Goal: Information Seeking & Learning: Learn about a topic

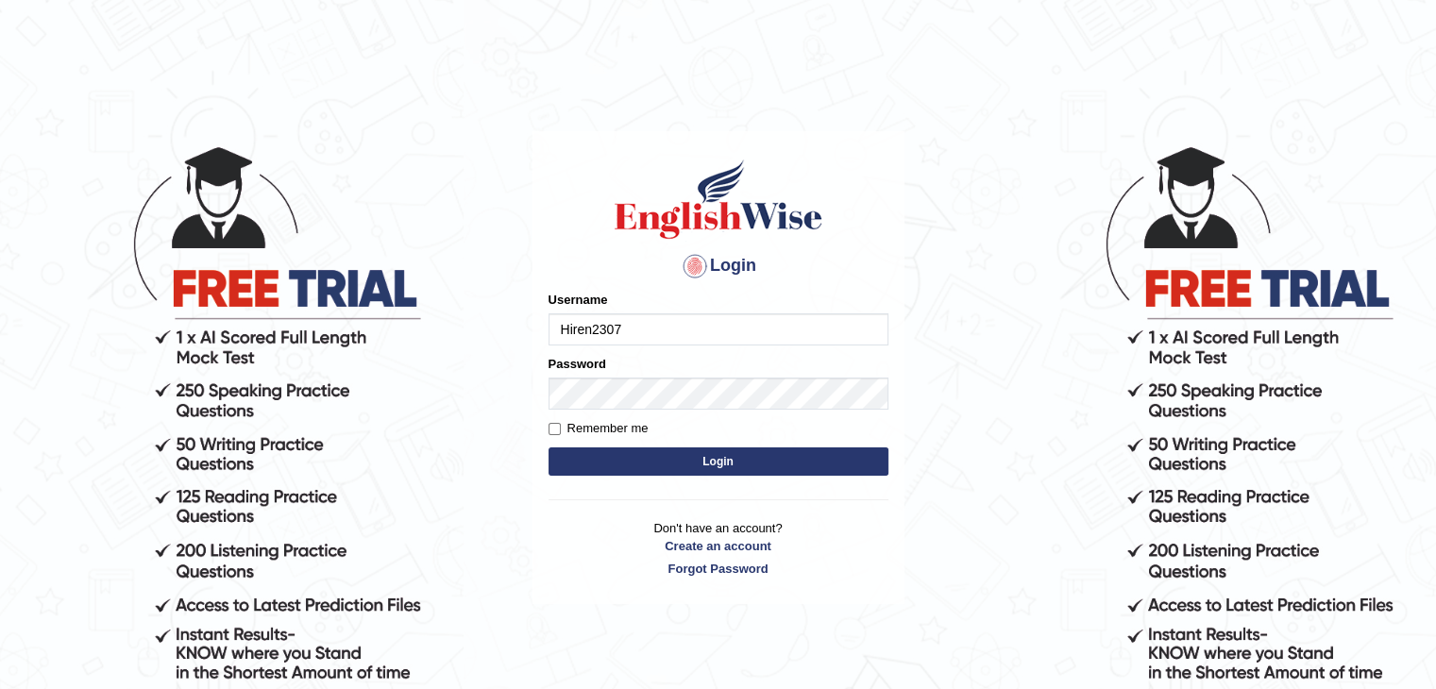
type input "Hiren2307"
click at [555, 430] on input "Remember me" at bounding box center [554, 429] width 12 height 12
checkbox input "true"
click at [711, 458] on button "Login" at bounding box center [718, 461] width 340 height 28
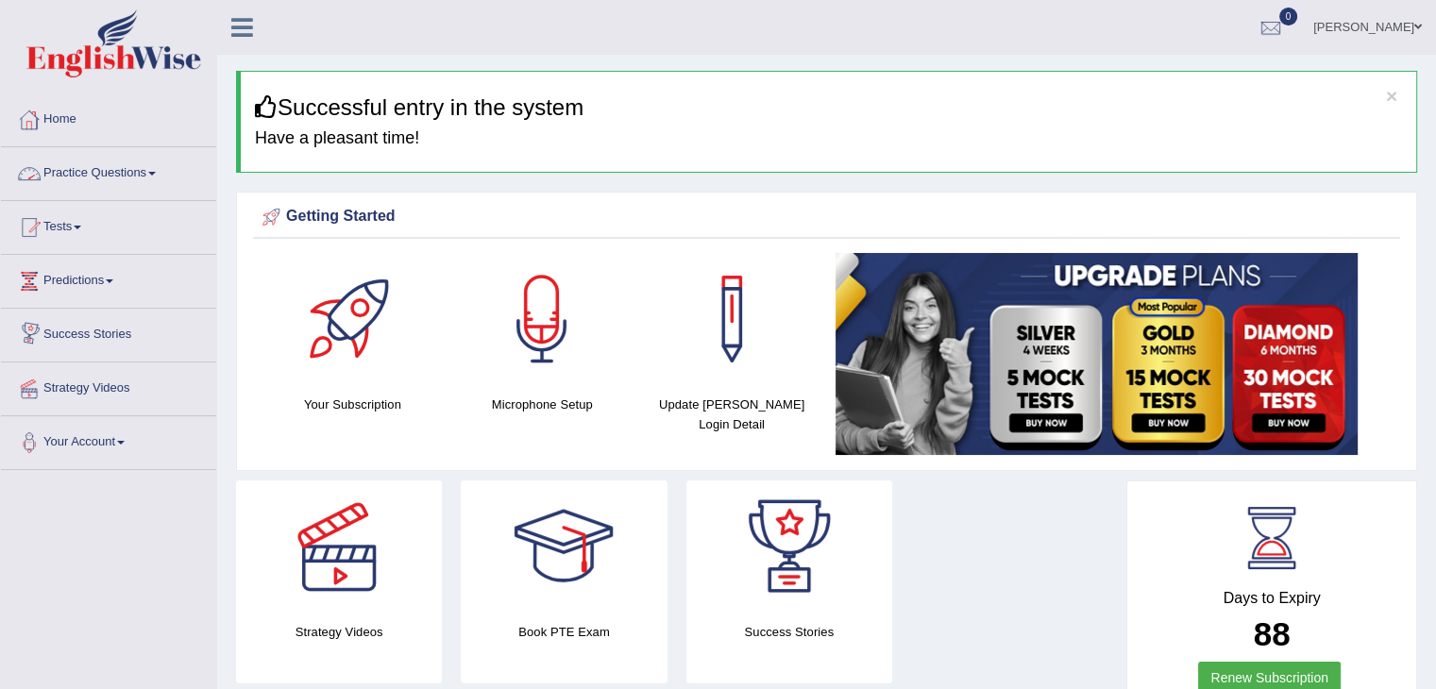
click at [140, 174] on link "Practice Questions" at bounding box center [108, 170] width 215 height 47
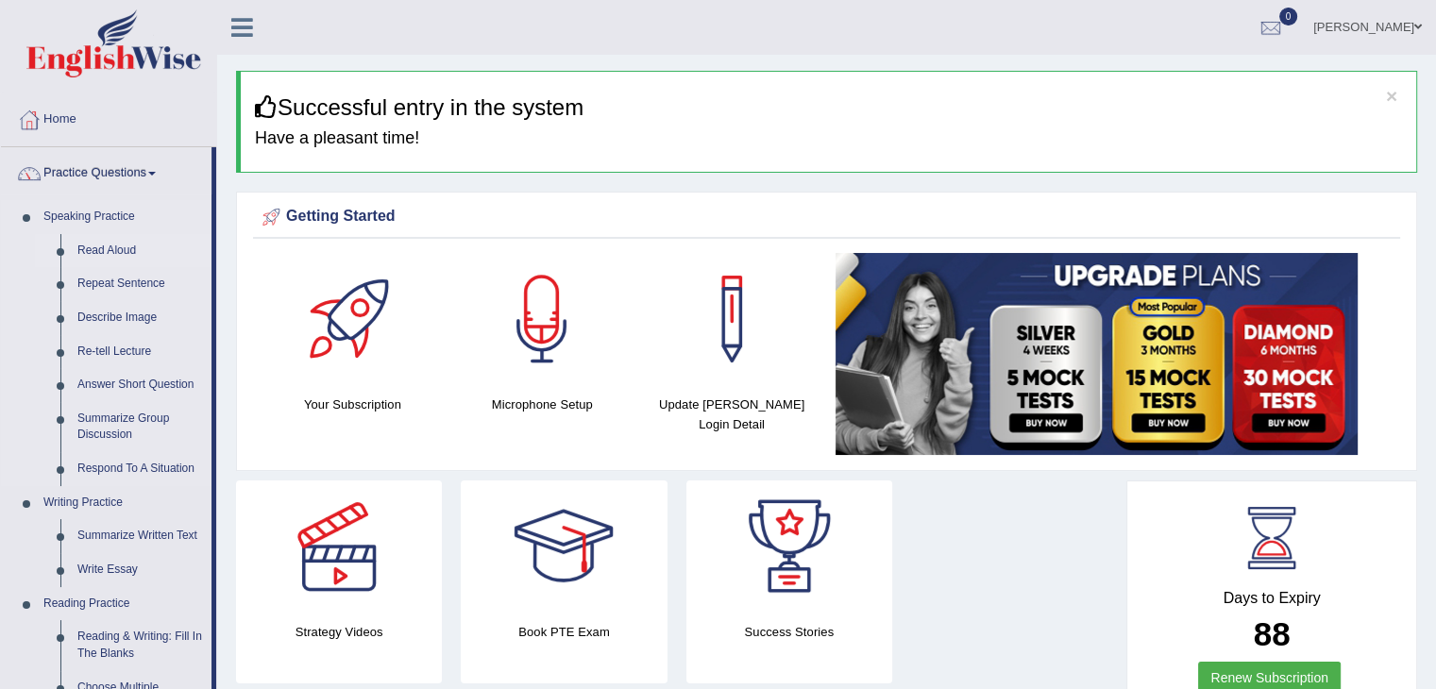
click at [118, 241] on link "Read Aloud" at bounding box center [140, 251] width 143 height 34
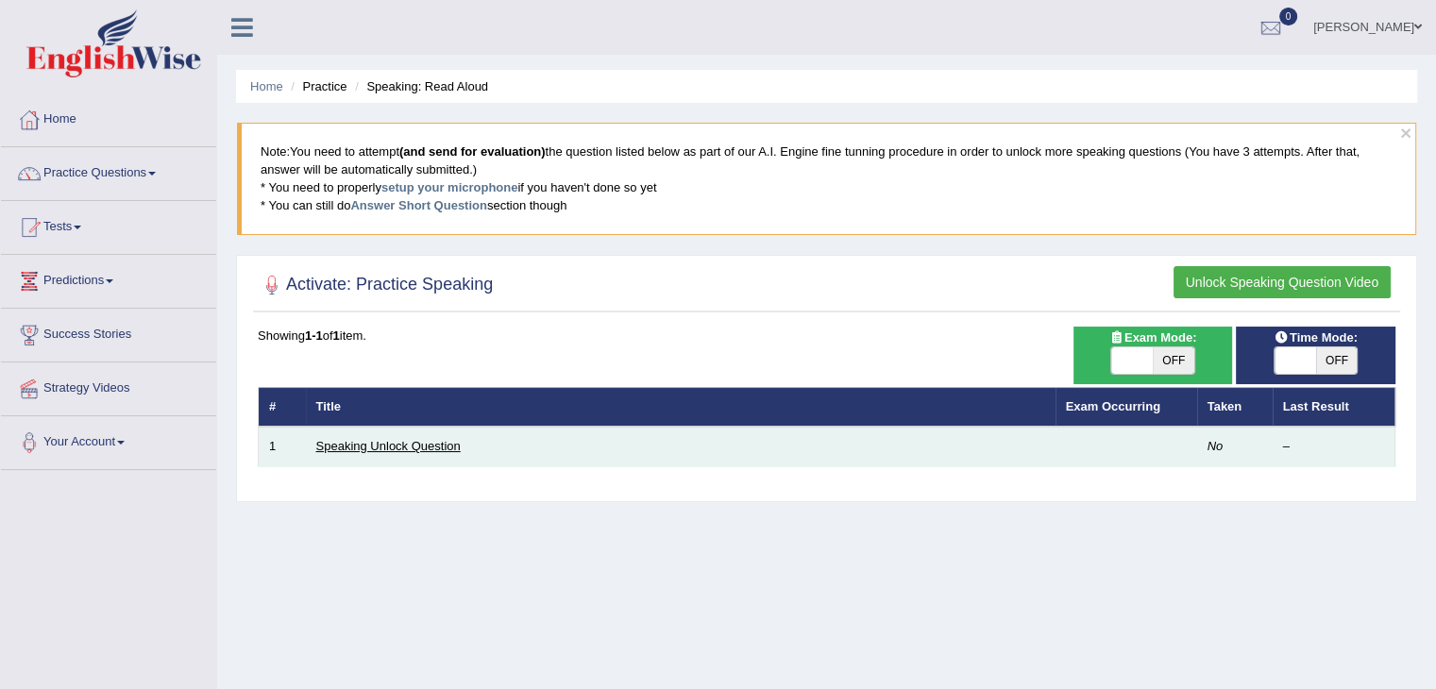
click at [378, 450] on link "Speaking Unlock Question" at bounding box center [388, 446] width 144 height 14
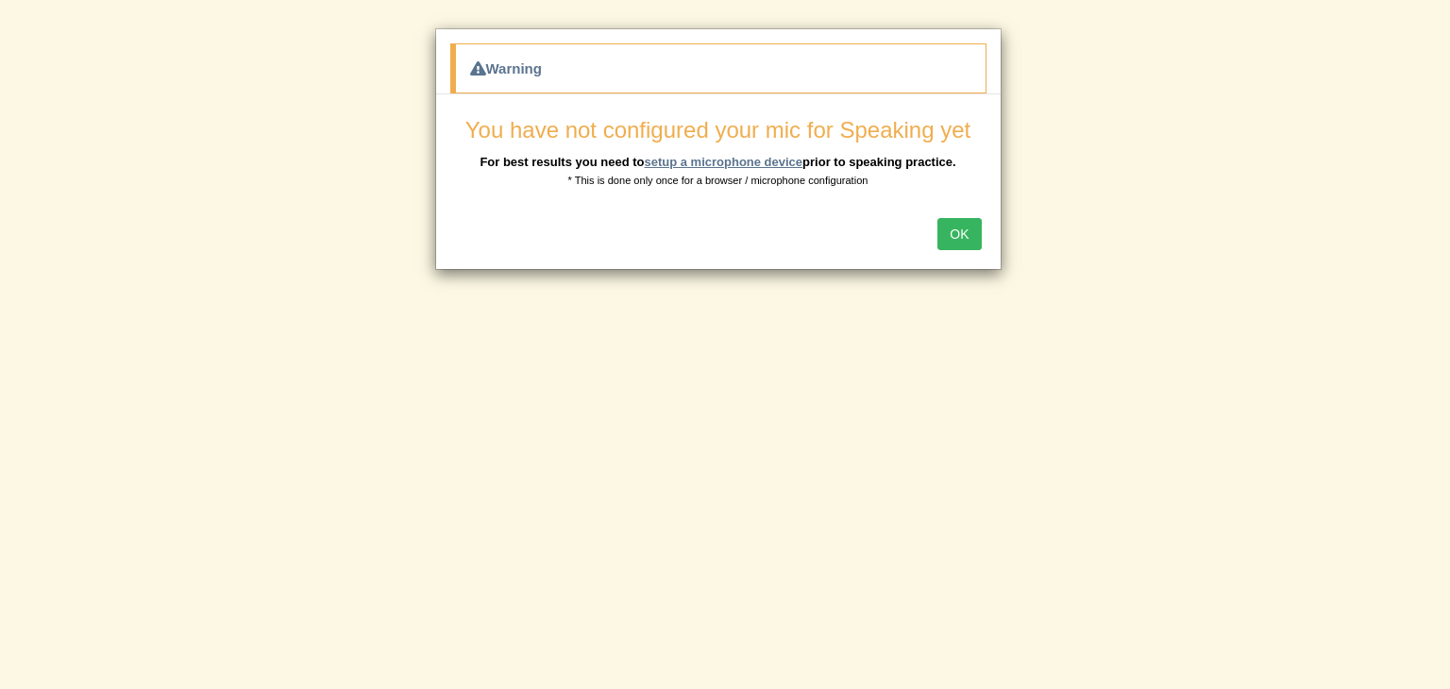
click at [713, 162] on link "setup a microphone device" at bounding box center [723, 162] width 159 height 14
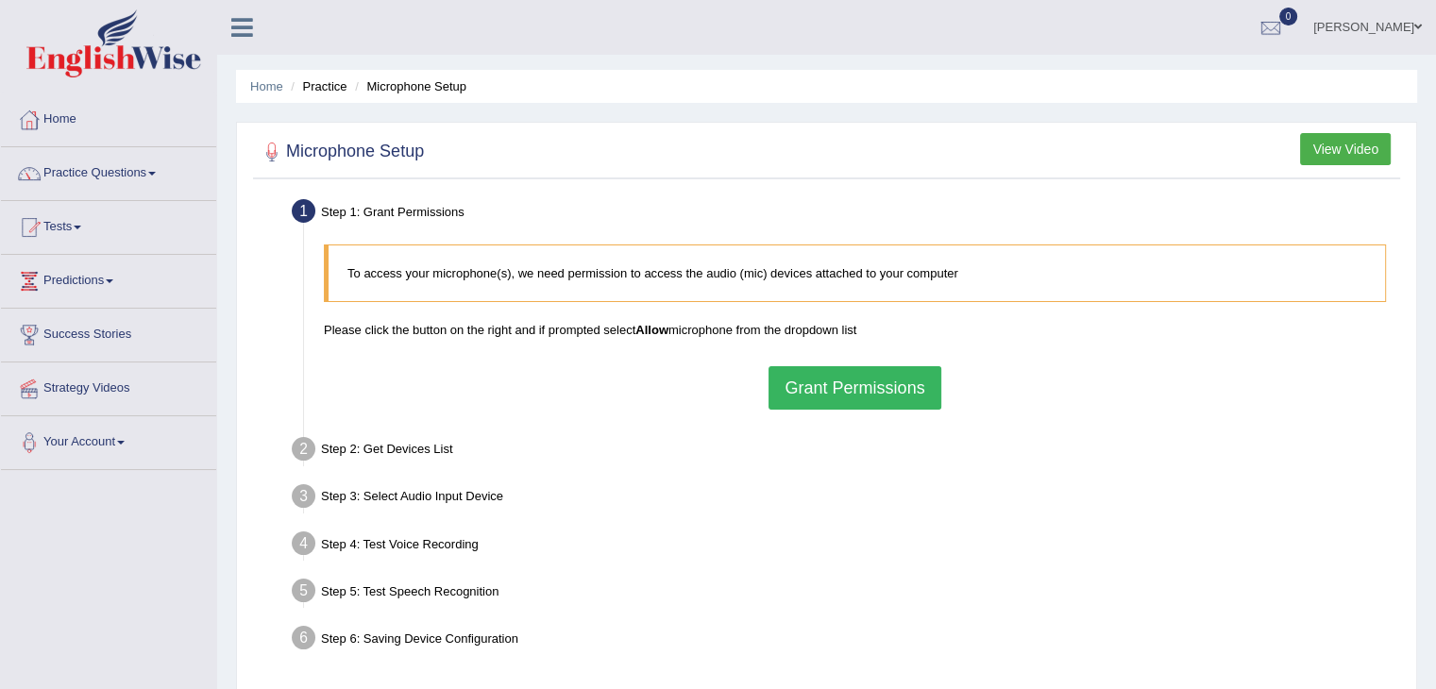
click at [897, 392] on button "Grant Permissions" at bounding box center [854, 387] width 172 height 43
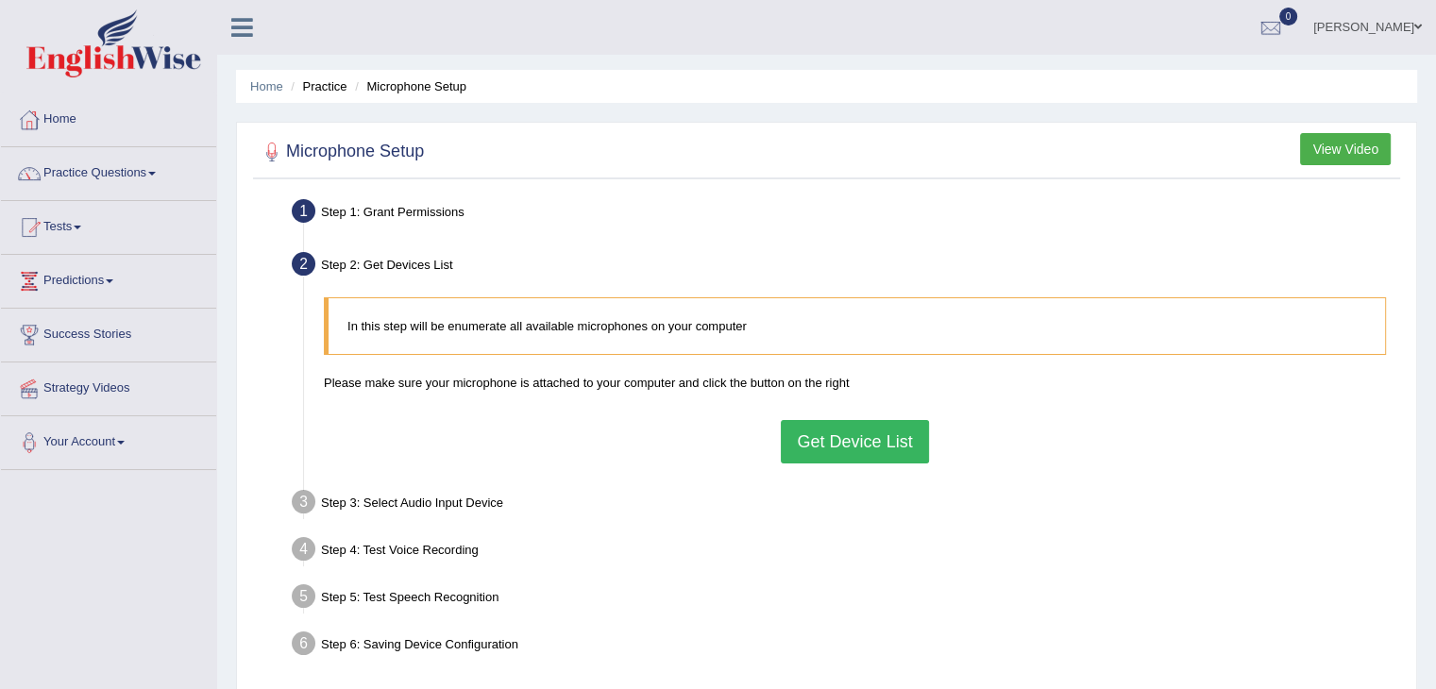
click at [903, 444] on button "Get Device List" at bounding box center [854, 441] width 147 height 43
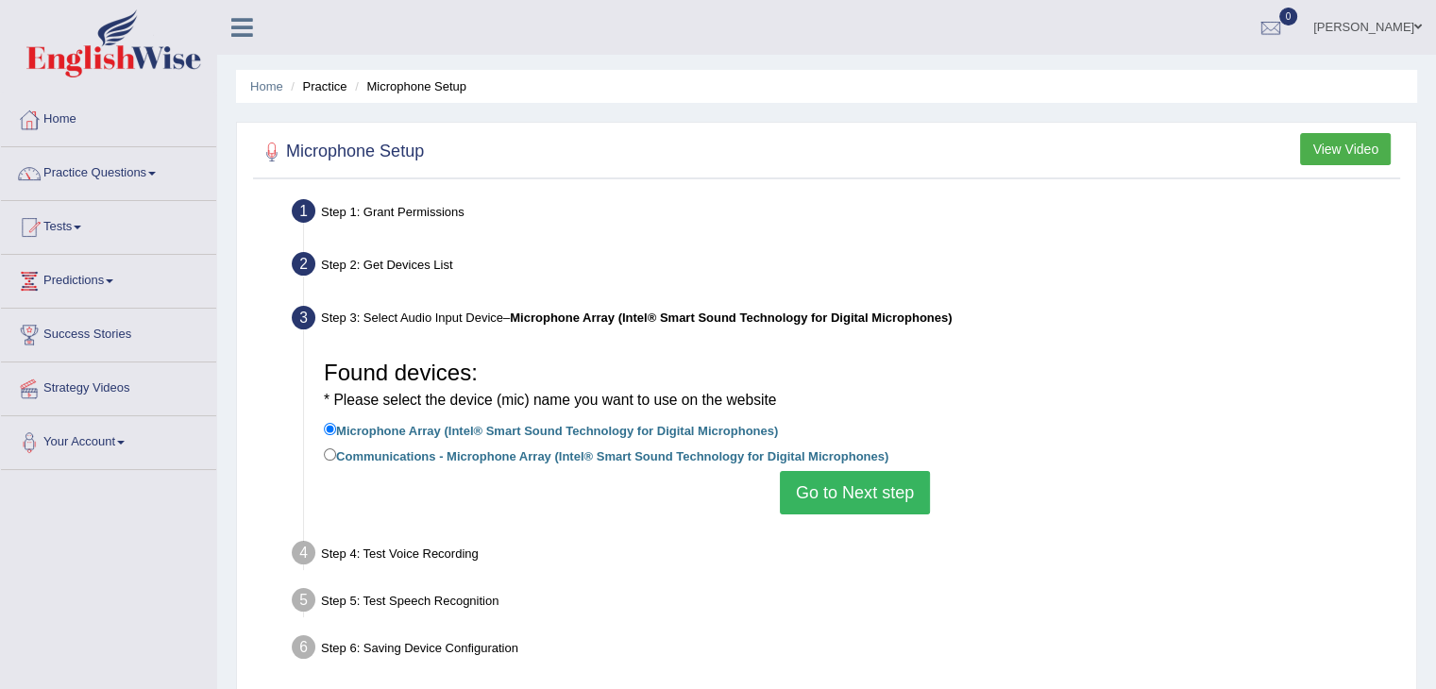
click at [880, 492] on button "Go to Next step" at bounding box center [855, 492] width 150 height 43
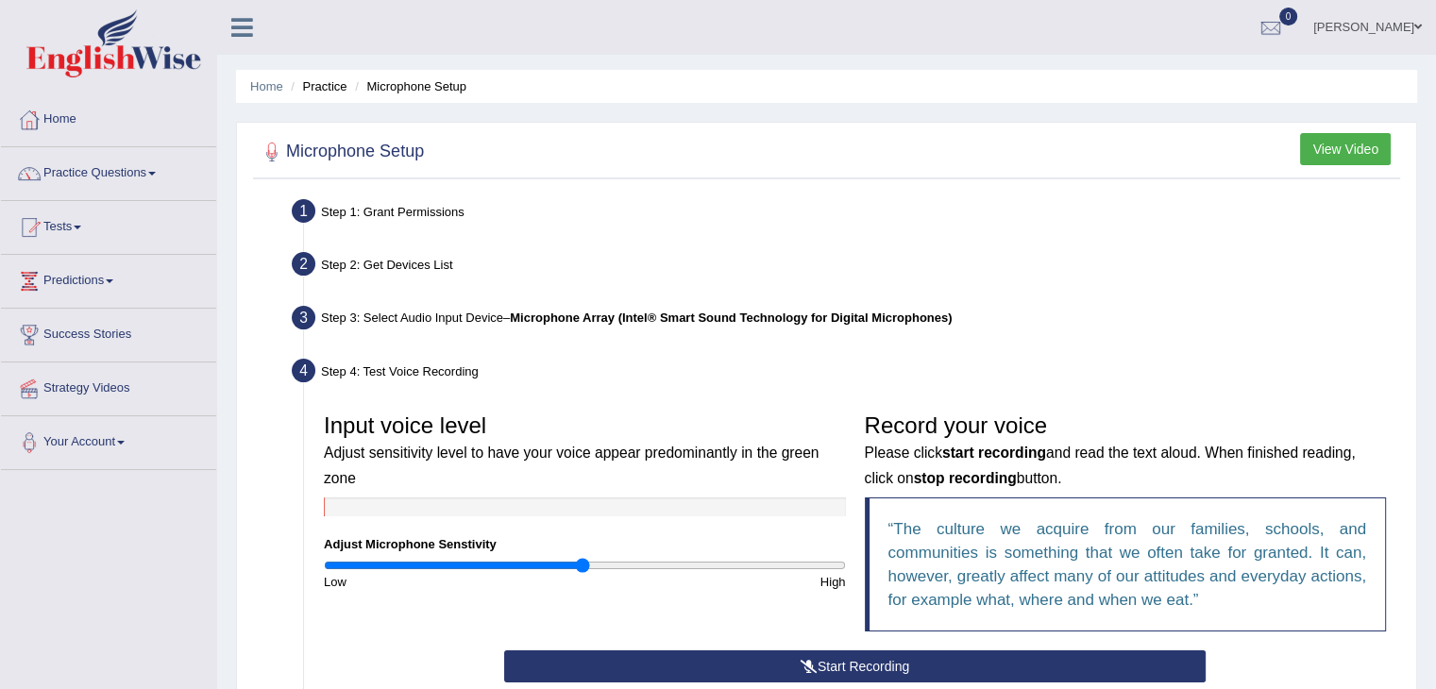
click at [819, 664] on button "Start Recording" at bounding box center [854, 666] width 701 height 32
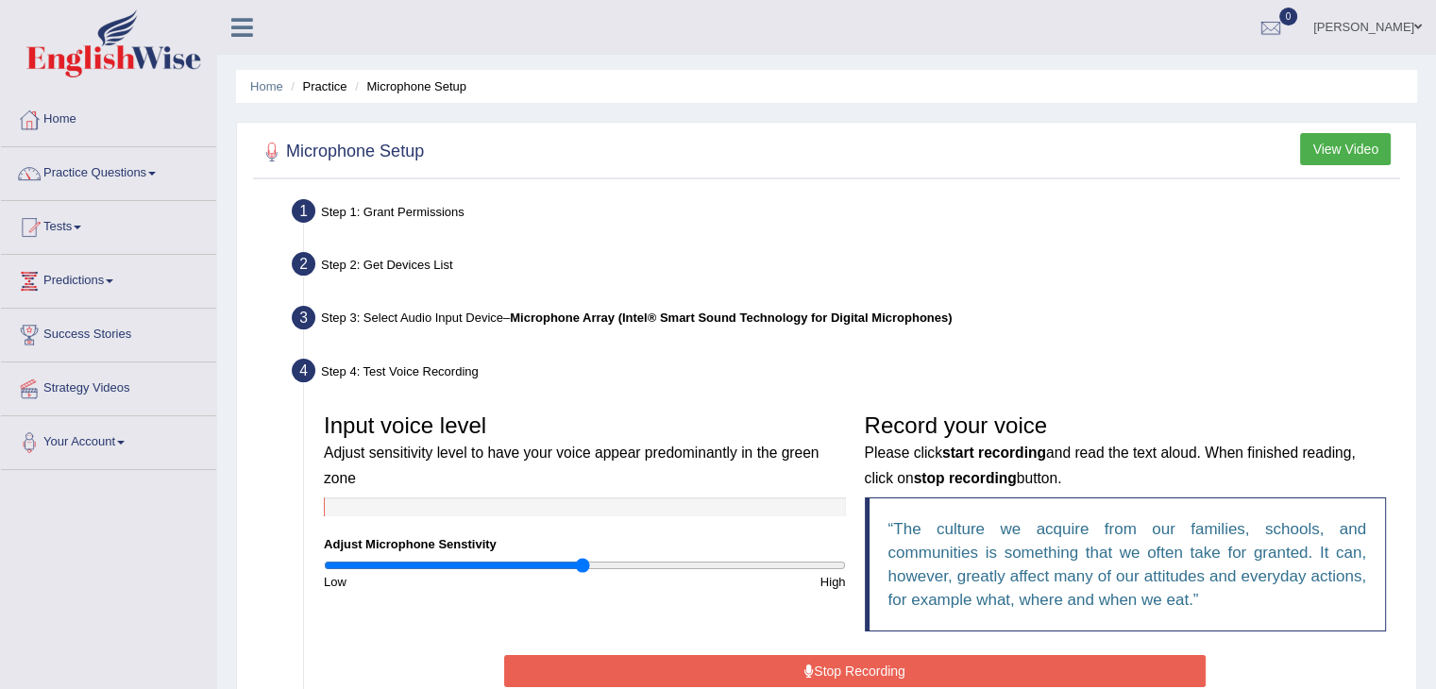
click at [819, 664] on button "Stop Recording" at bounding box center [854, 671] width 701 height 32
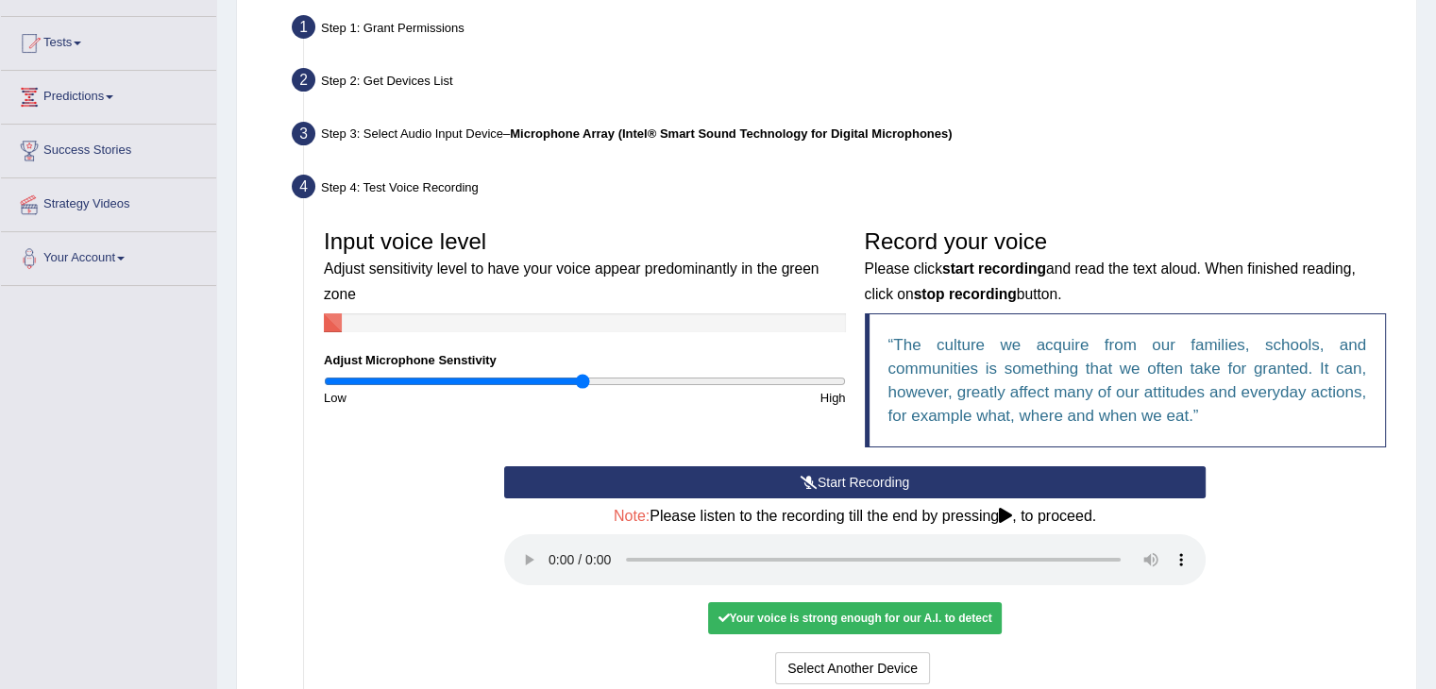
scroll to position [189, 0]
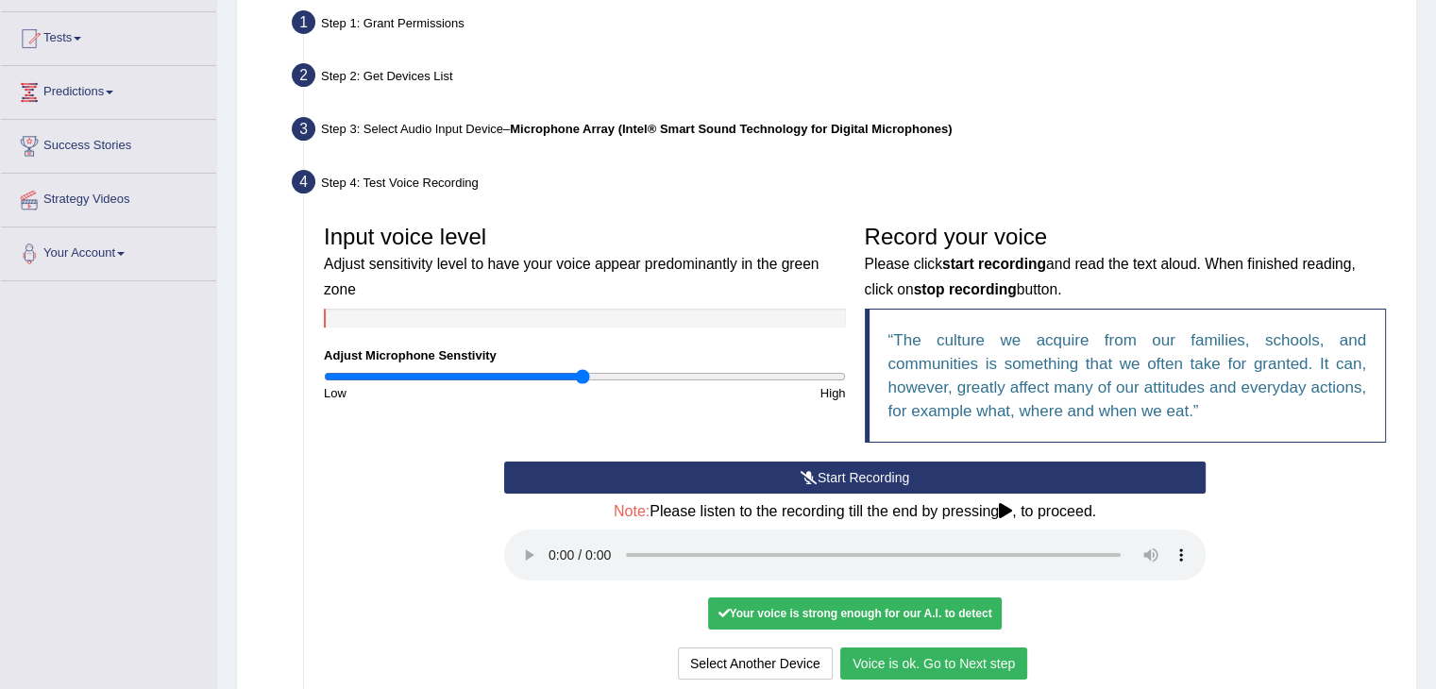
click at [987, 666] on button "Voice is ok. Go to Next step" at bounding box center [933, 664] width 187 height 32
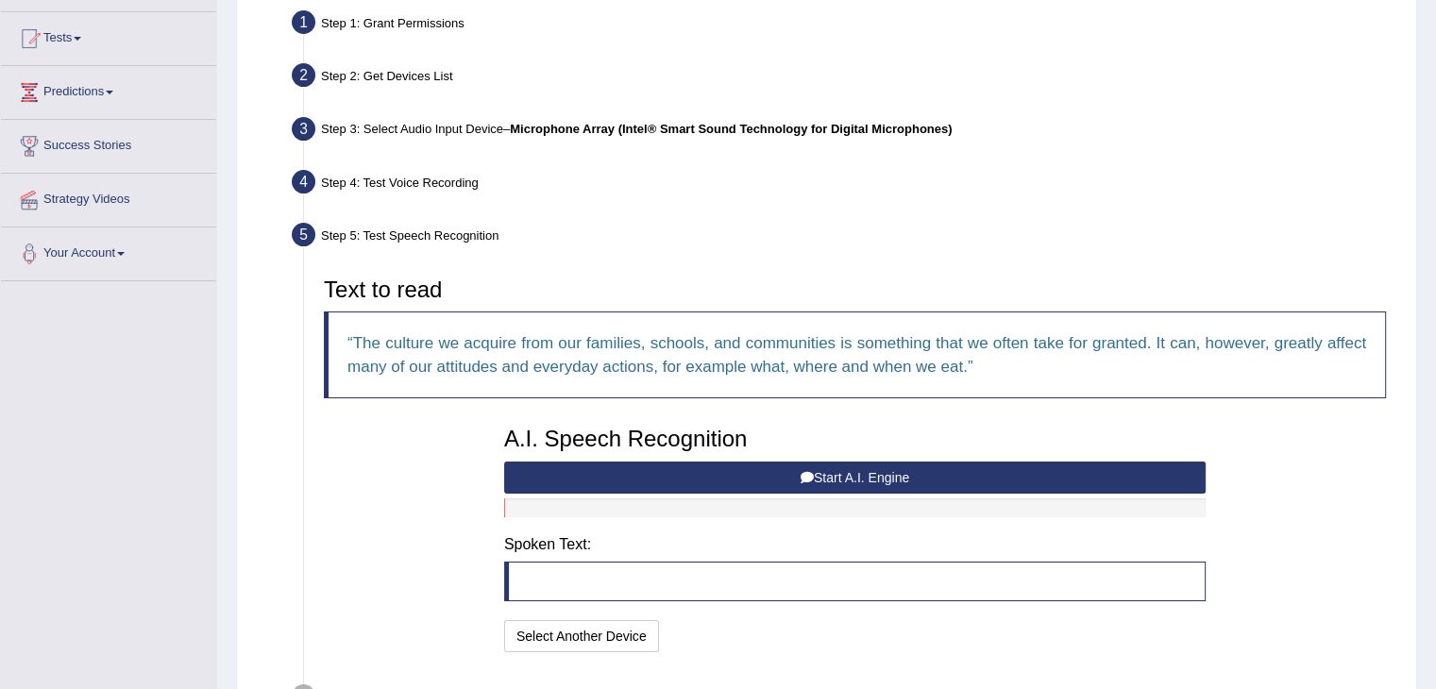
click at [885, 472] on button "Start A.I. Engine" at bounding box center [854, 478] width 701 height 32
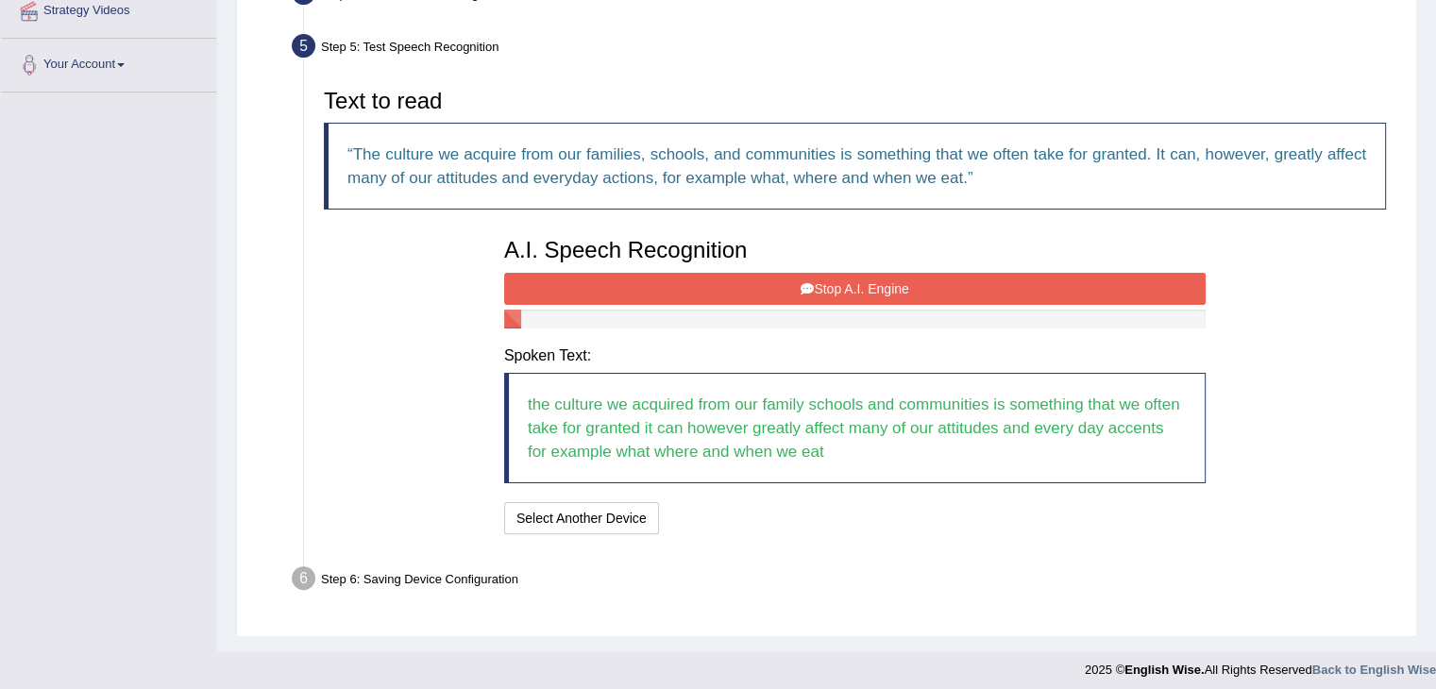
scroll to position [385, 0]
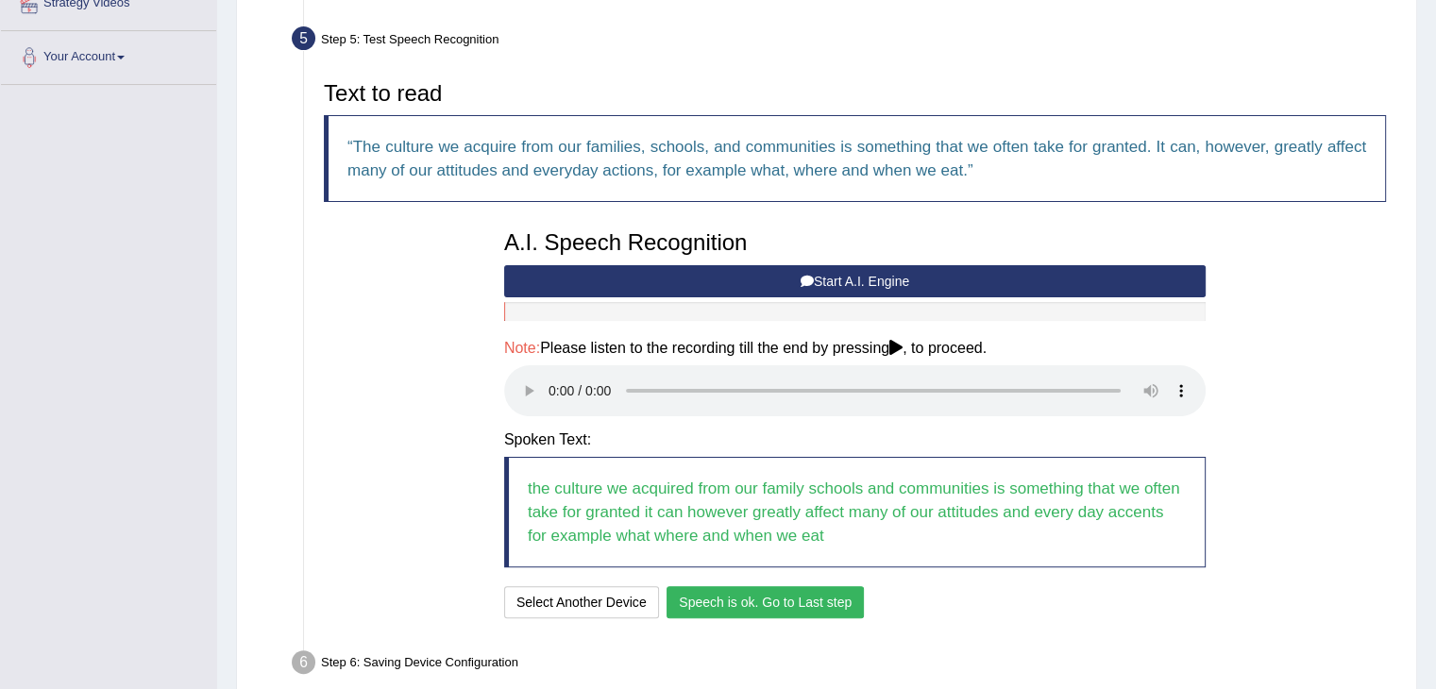
click at [808, 607] on button "Speech is ok. Go to Last step" at bounding box center [764, 602] width 197 height 32
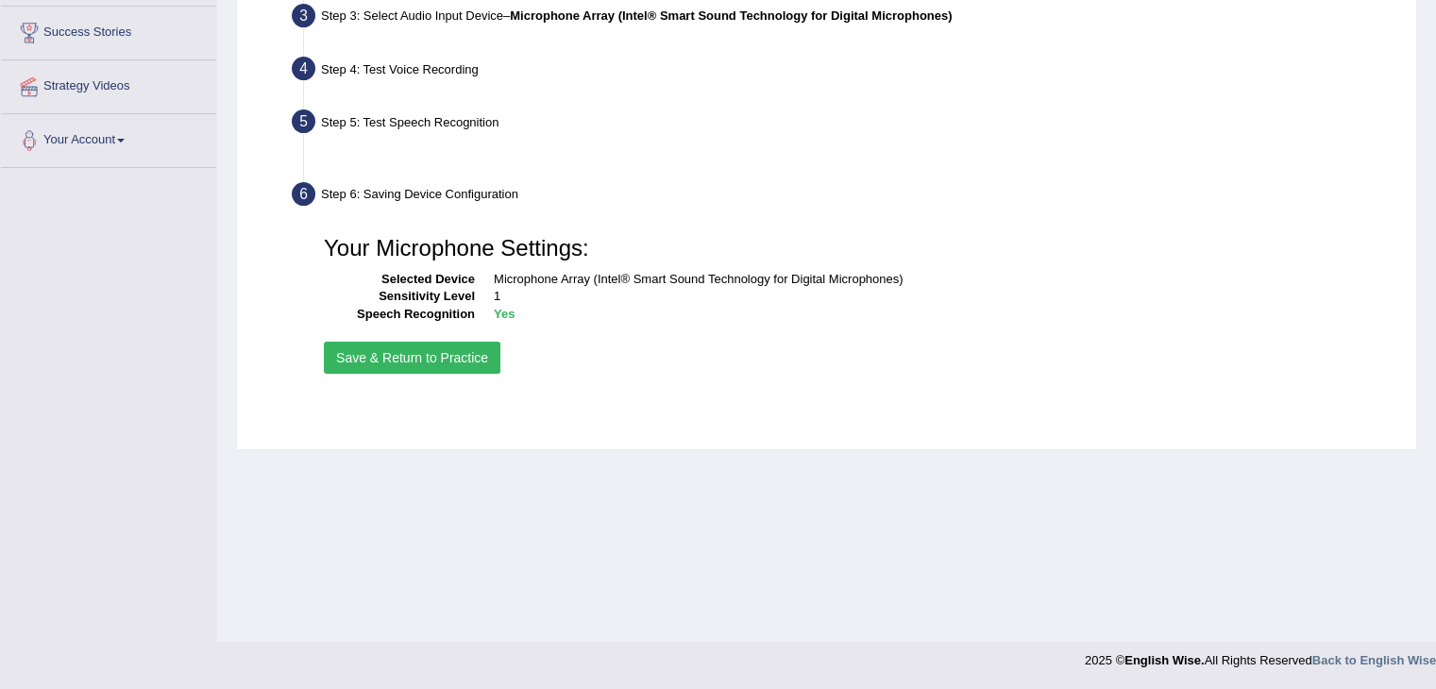
scroll to position [302, 0]
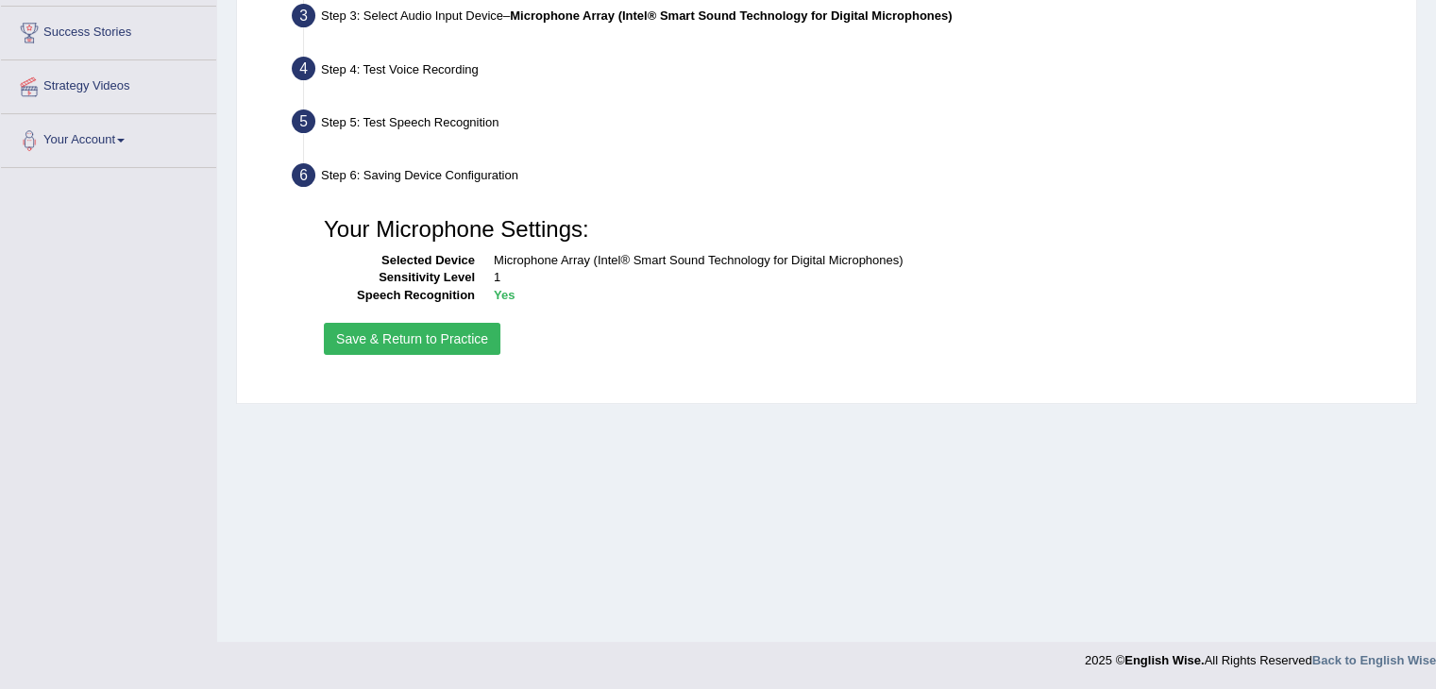
click at [449, 341] on button "Save & Return to Practice" at bounding box center [412, 339] width 177 height 32
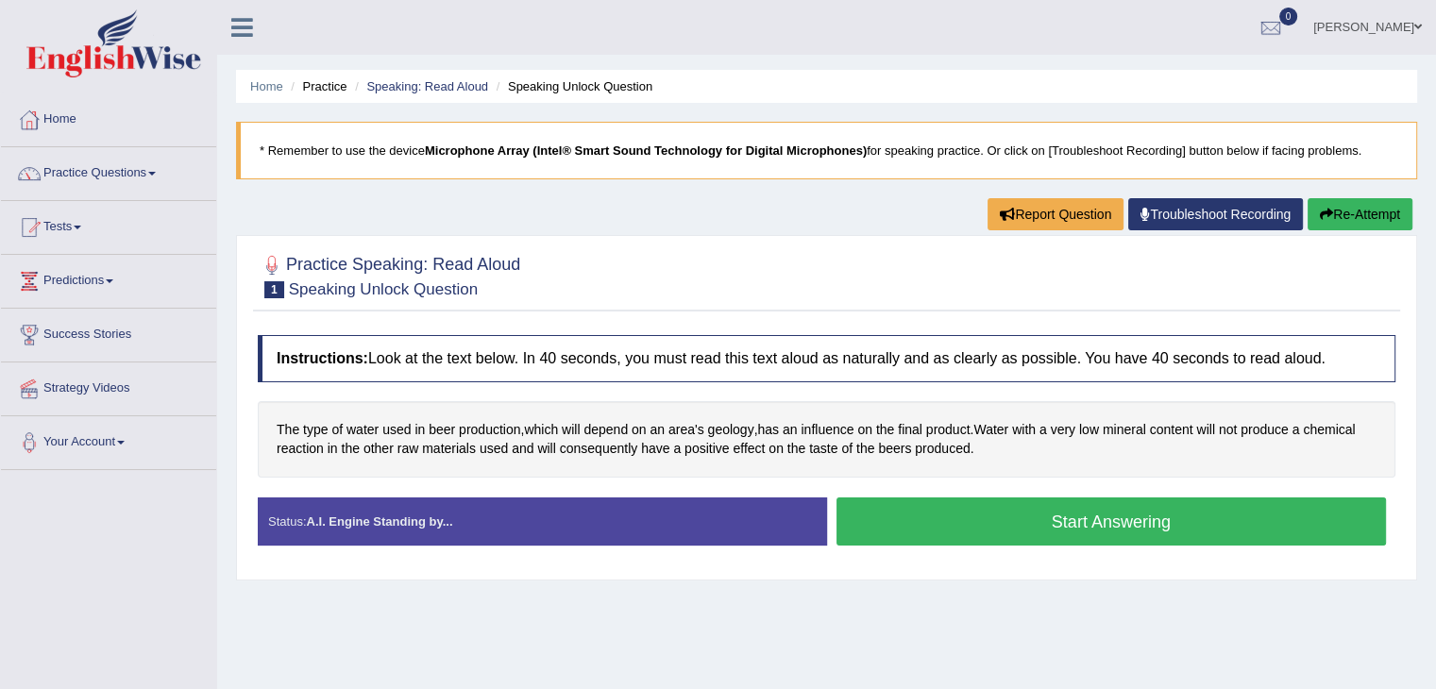
click at [1048, 528] on button "Start Answering" at bounding box center [1111, 521] width 550 height 48
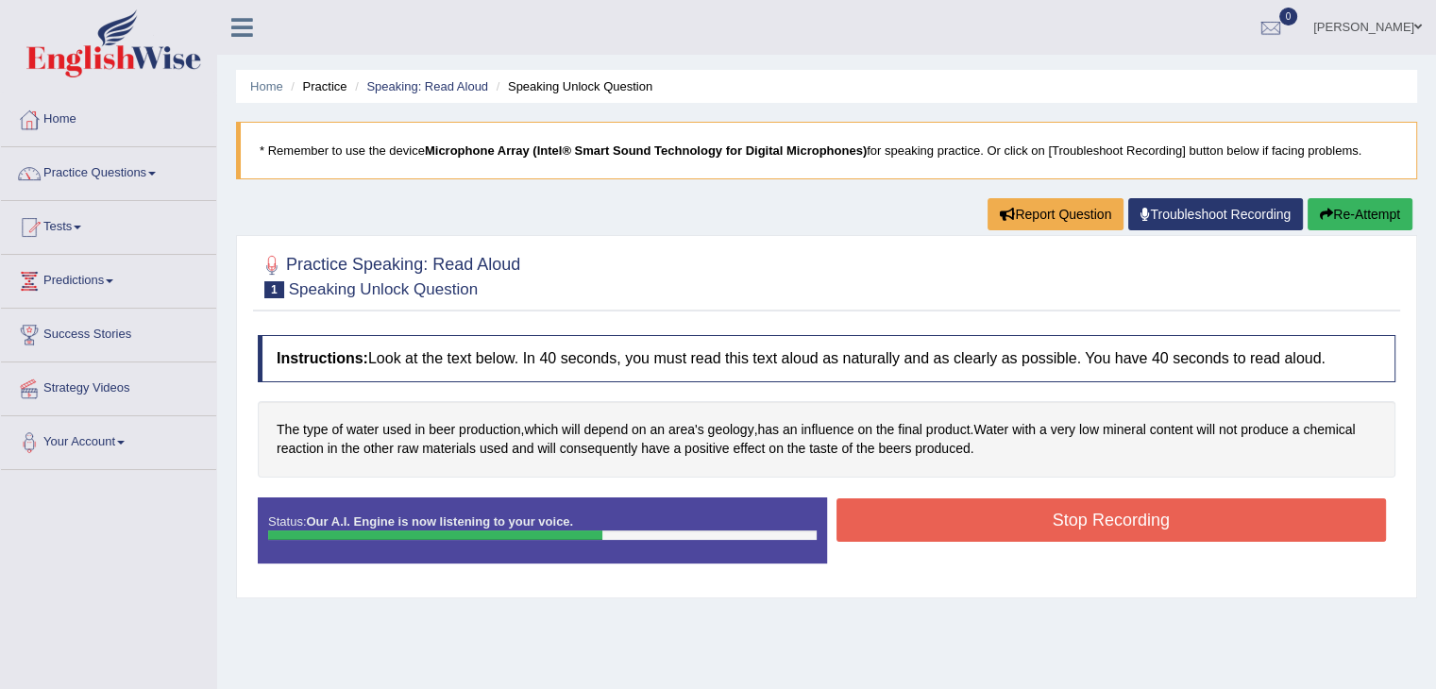
click at [1049, 527] on button "Stop Recording" at bounding box center [1111, 519] width 550 height 43
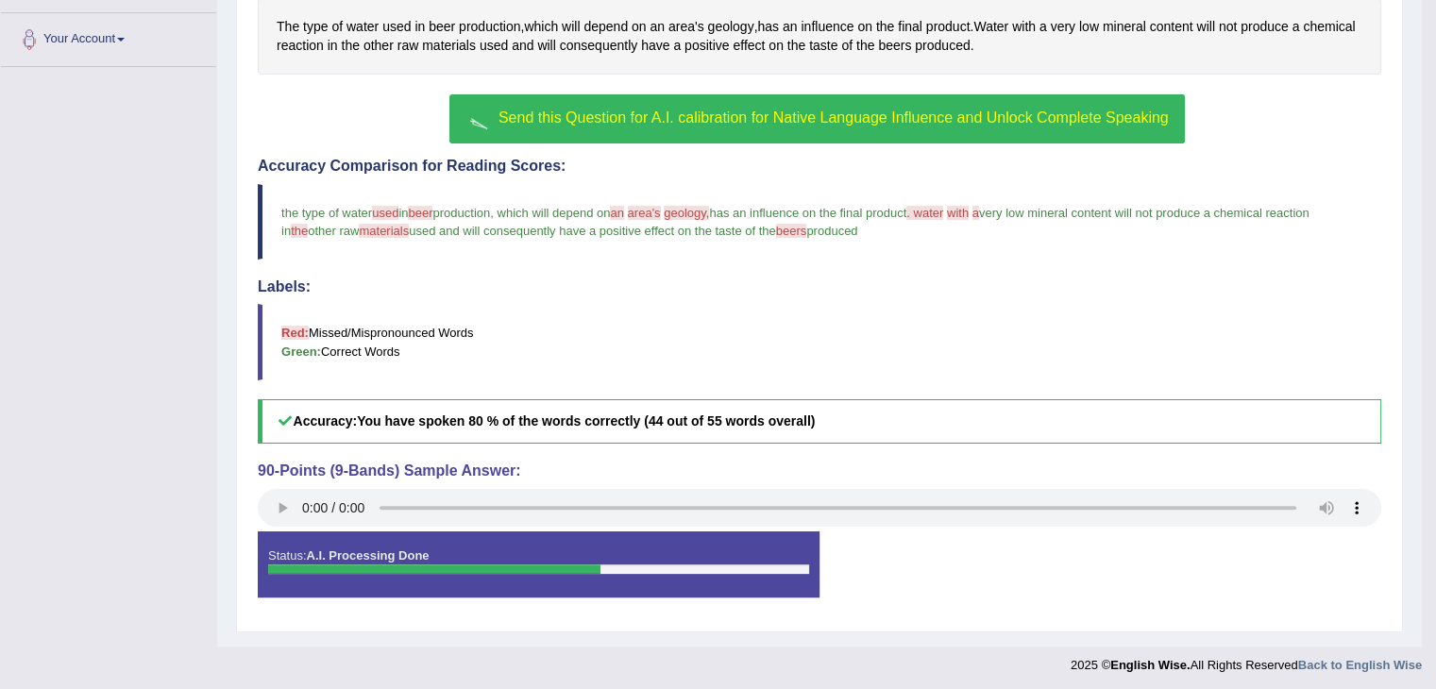
scroll to position [404, 0]
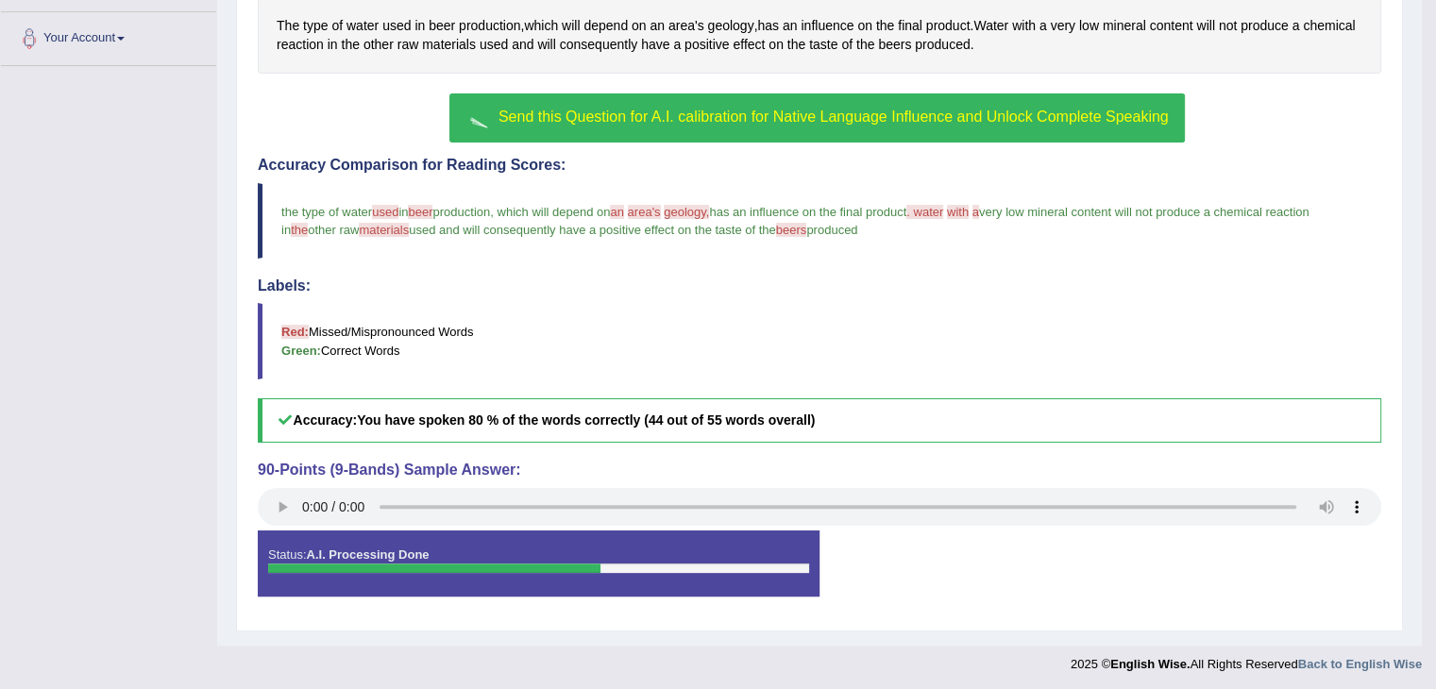
click at [969, 586] on div "Status: A.I. Processing Done Start Answering Stop Recording" at bounding box center [819, 573] width 1123 height 85
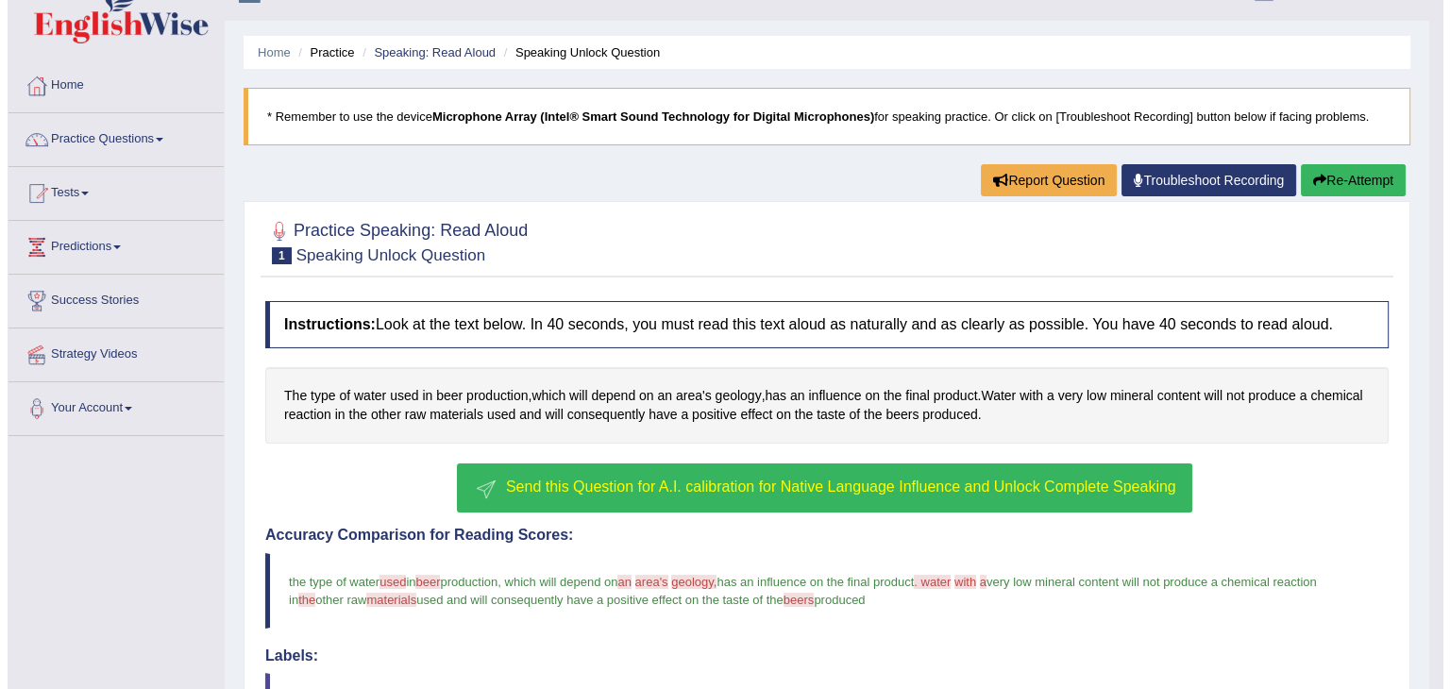
scroll to position [0, 0]
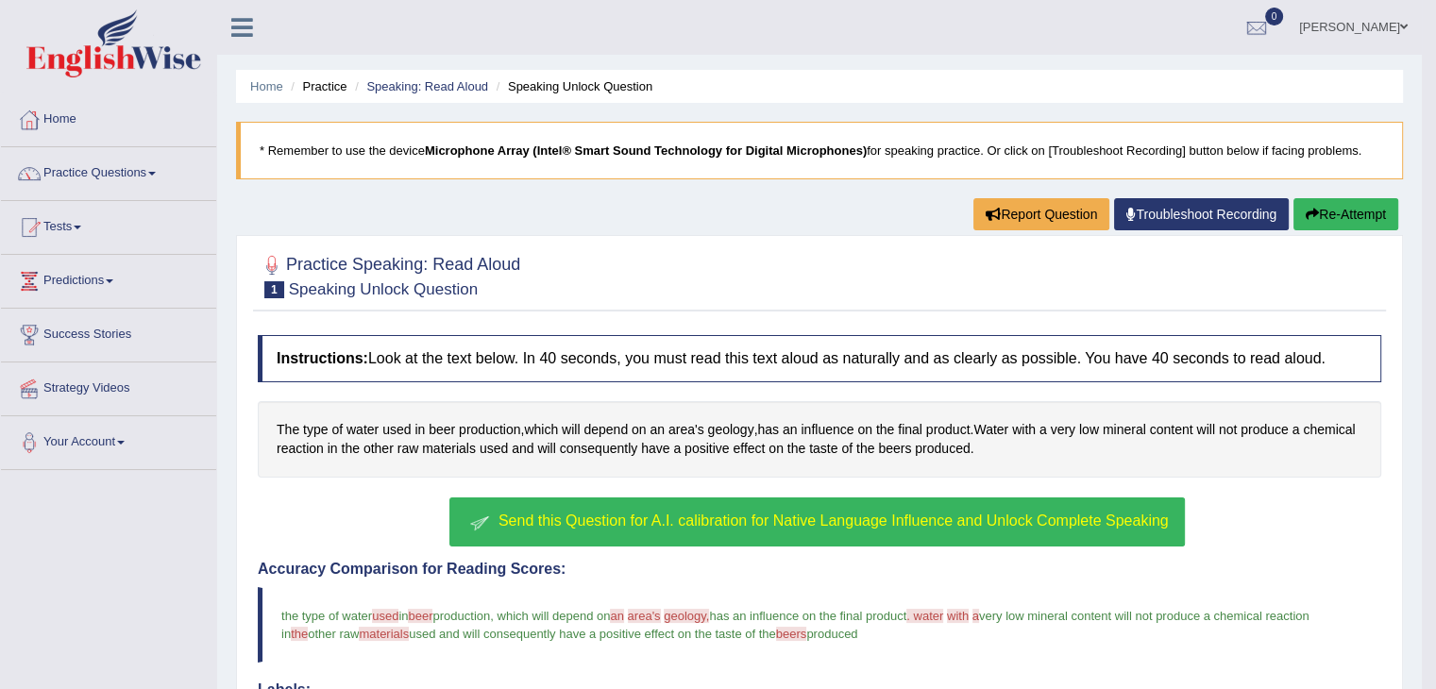
click at [827, 522] on span "Send this Question for A.I. calibration for Native Language Influence and Unloc…" at bounding box center [833, 521] width 670 height 16
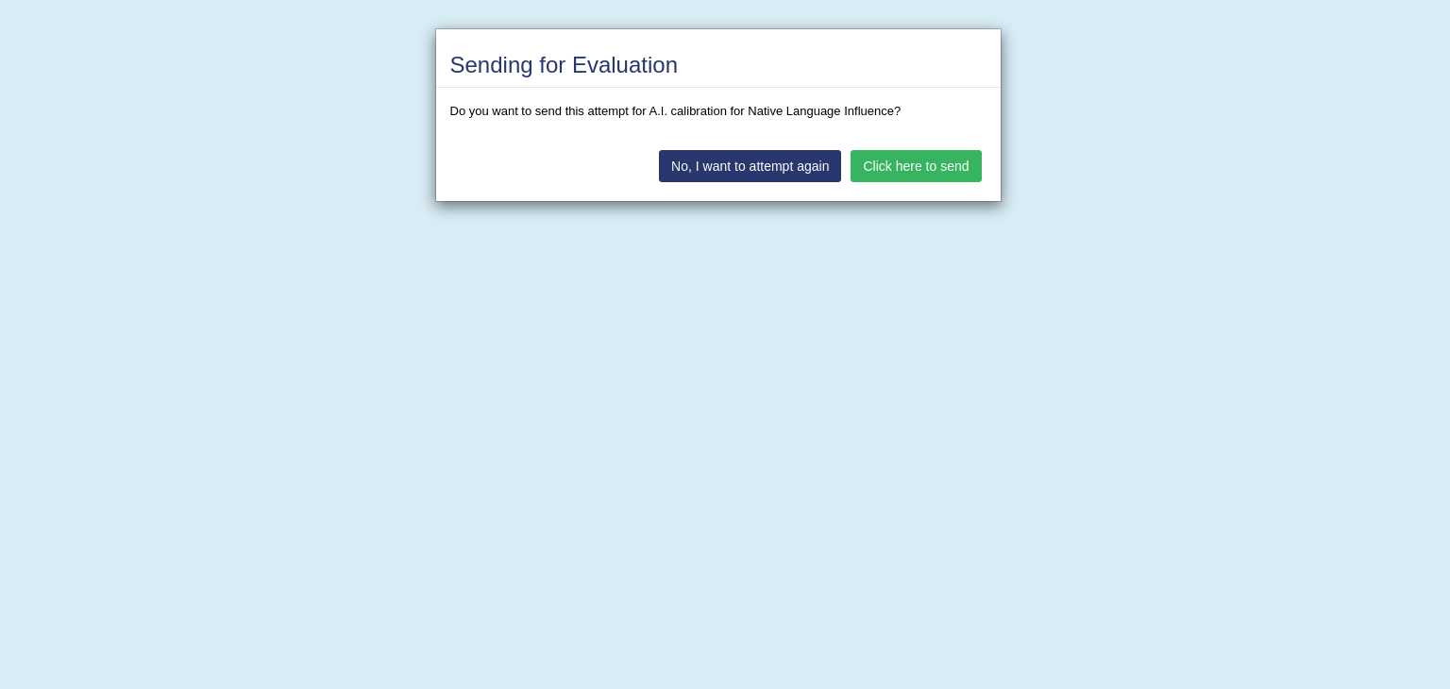
click at [769, 166] on button "No, I want to attempt again" at bounding box center [750, 166] width 182 height 32
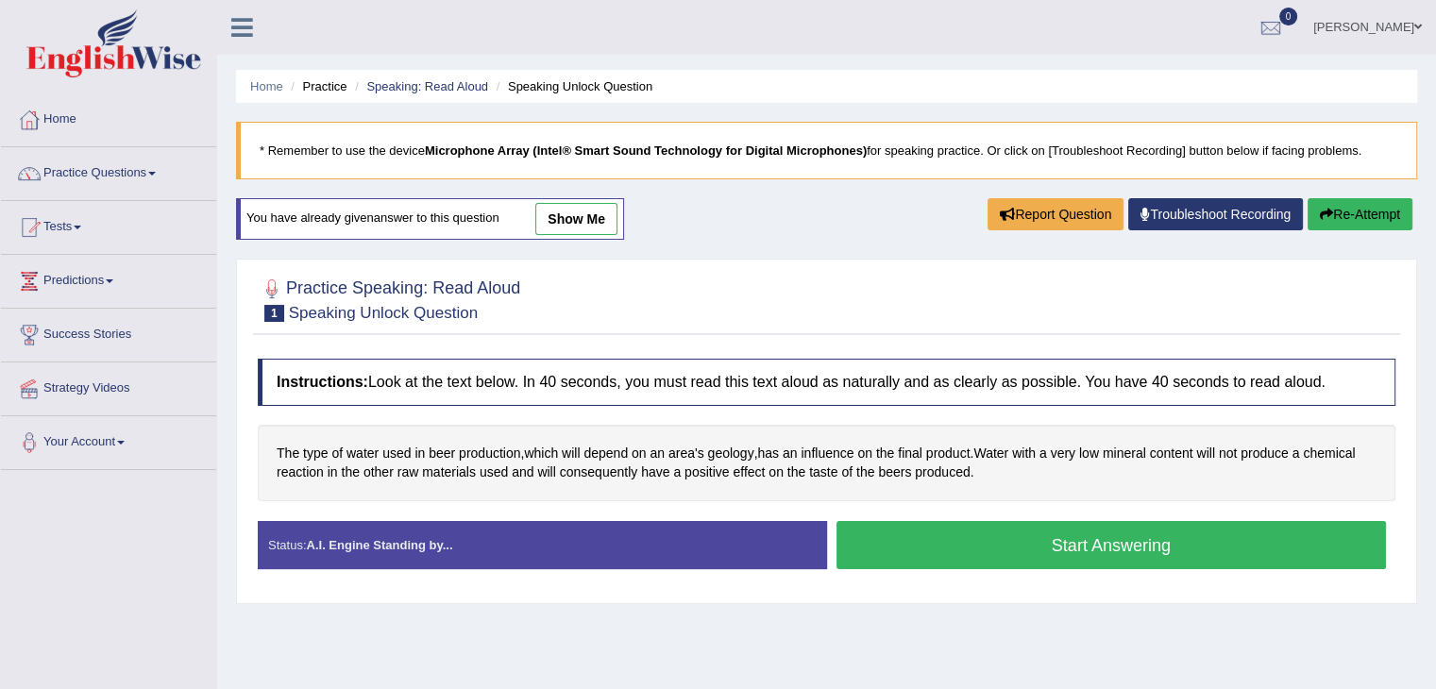
click at [1031, 548] on button "Start Answering" at bounding box center [1111, 545] width 550 height 48
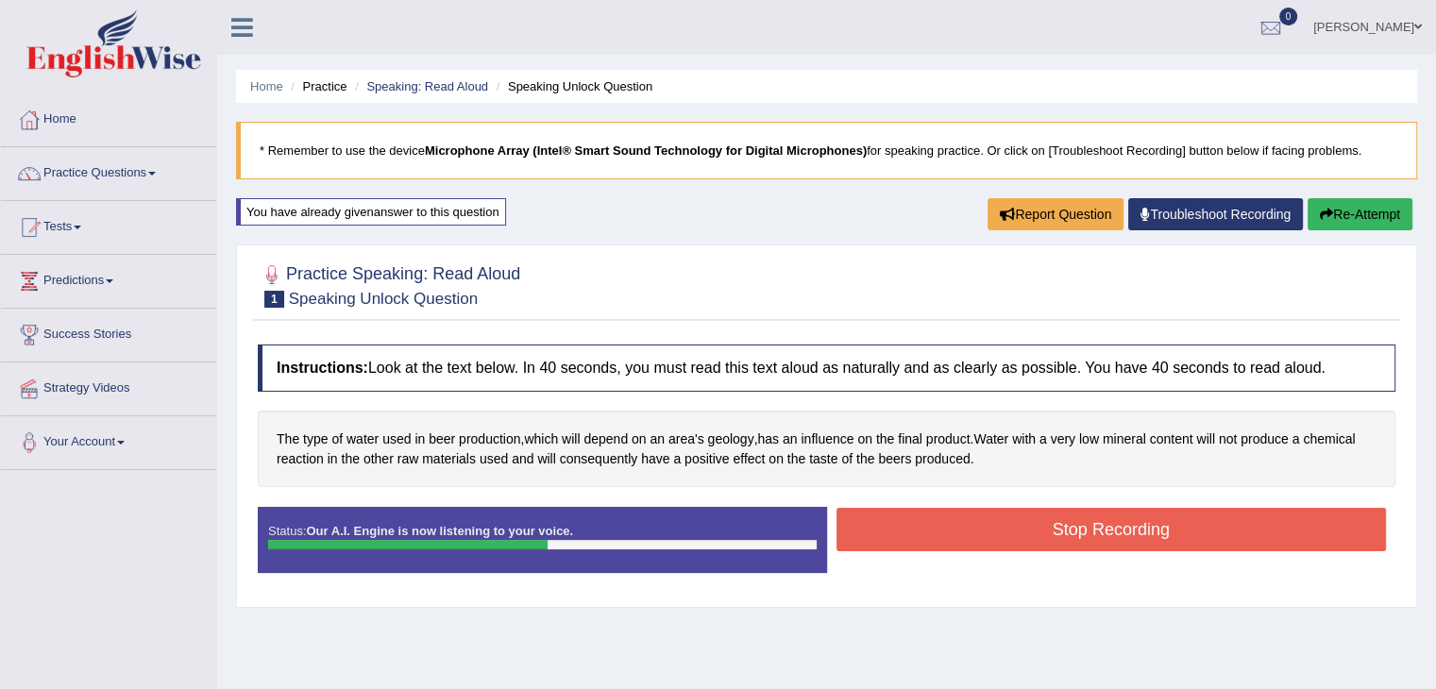
click at [1080, 534] on button "Stop Recording" at bounding box center [1111, 529] width 550 height 43
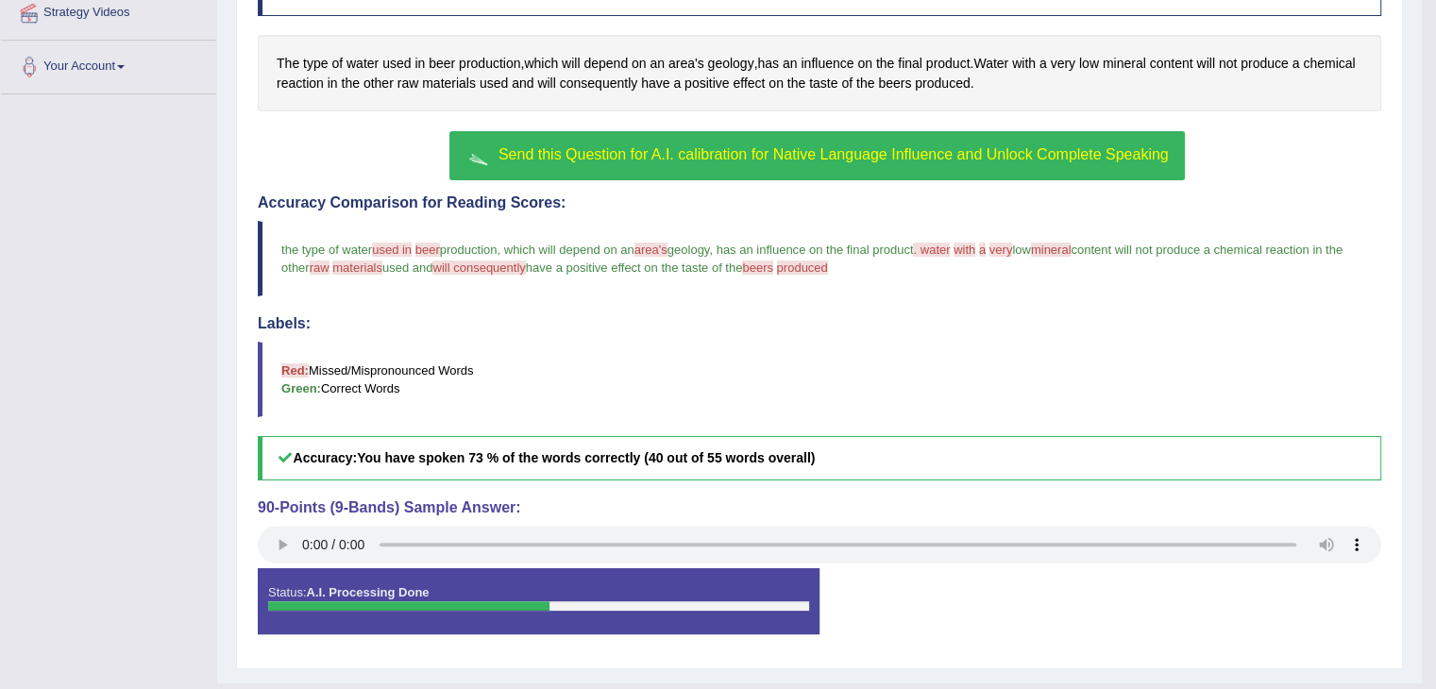
scroll to position [378, 0]
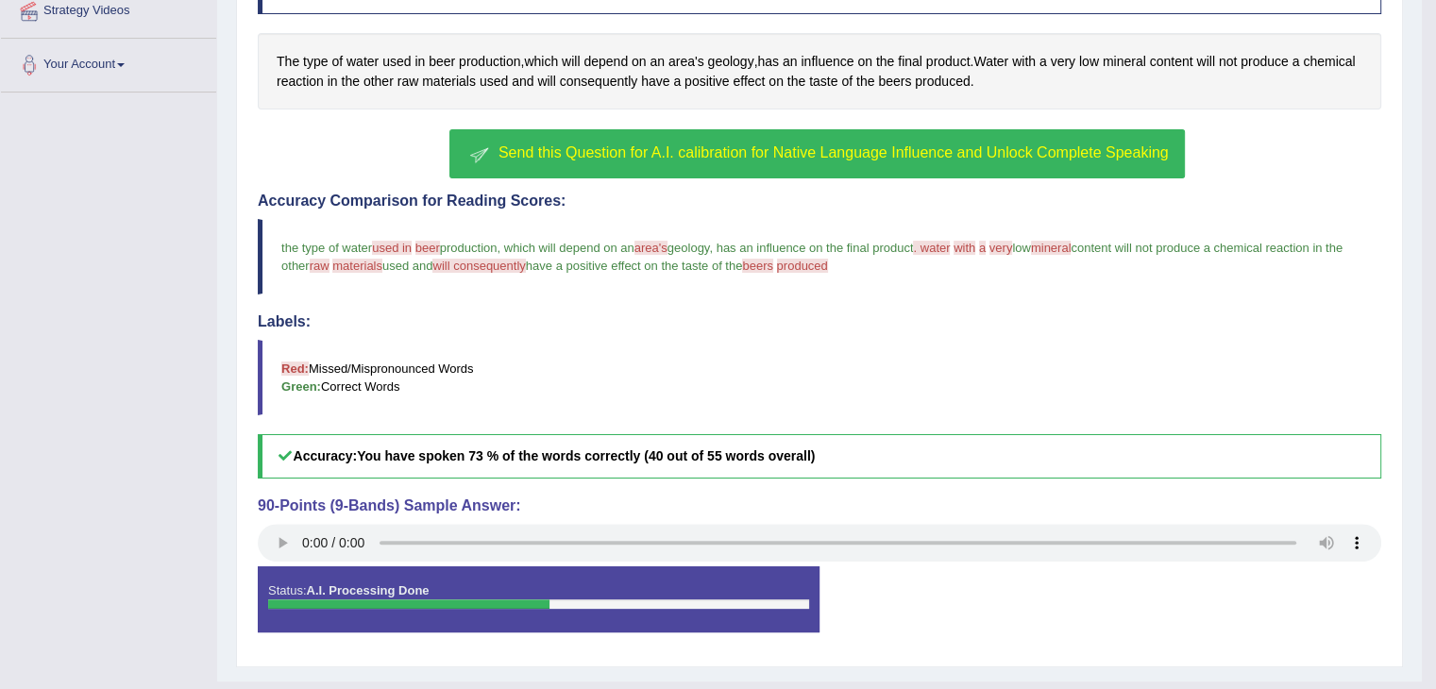
click at [902, 663] on div "Practice Speaking: Read Aloud 1 Speaking Unlock Question Instructions: Look at …" at bounding box center [819, 267] width 1167 height 801
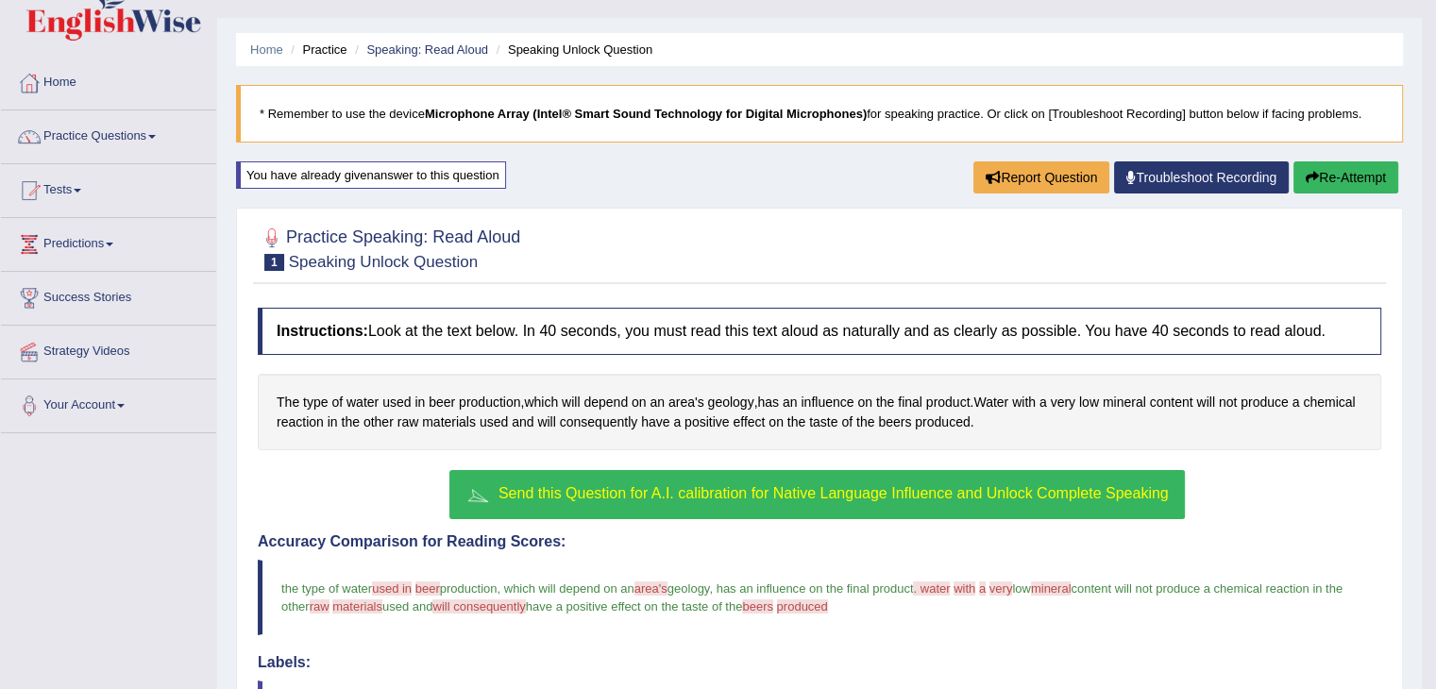
scroll to position [0, 0]
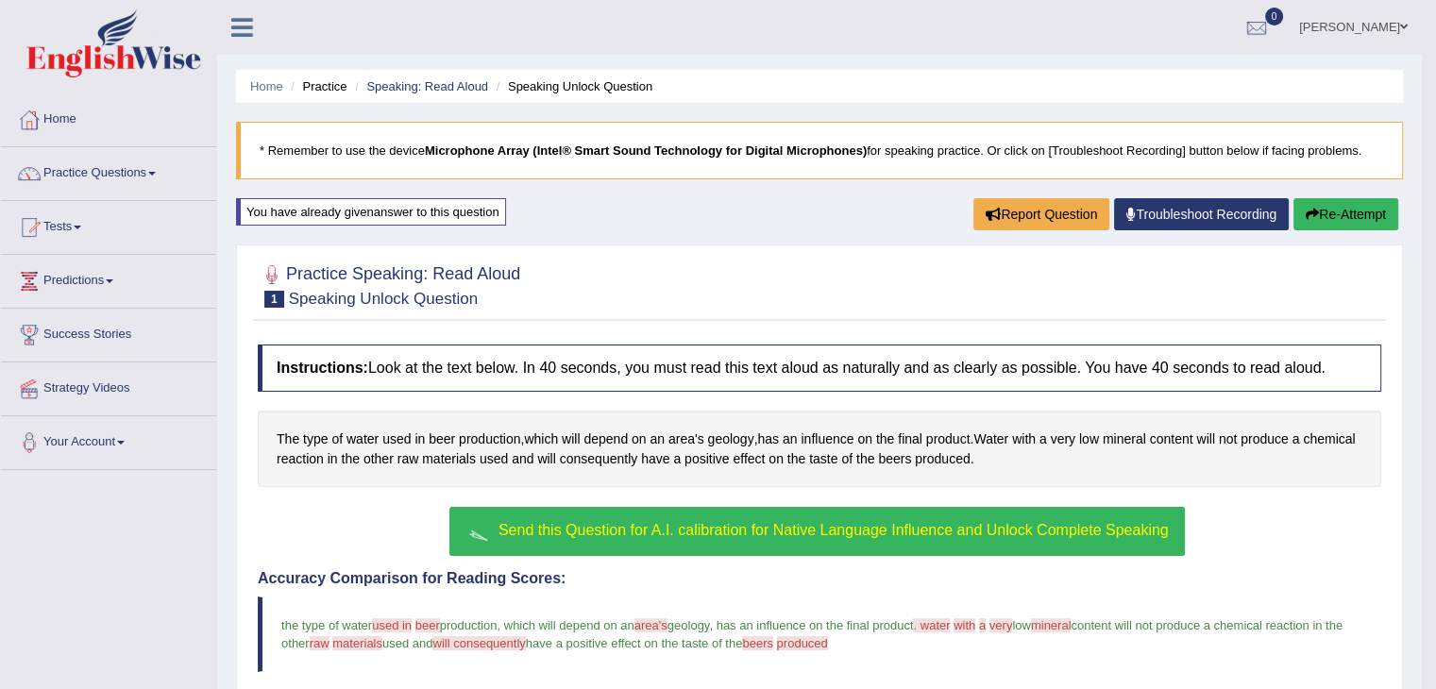
click at [1003, 542] on button "Send this Question for A.I. calibration for Native Language Influence and Unloc…" at bounding box center [816, 531] width 734 height 49
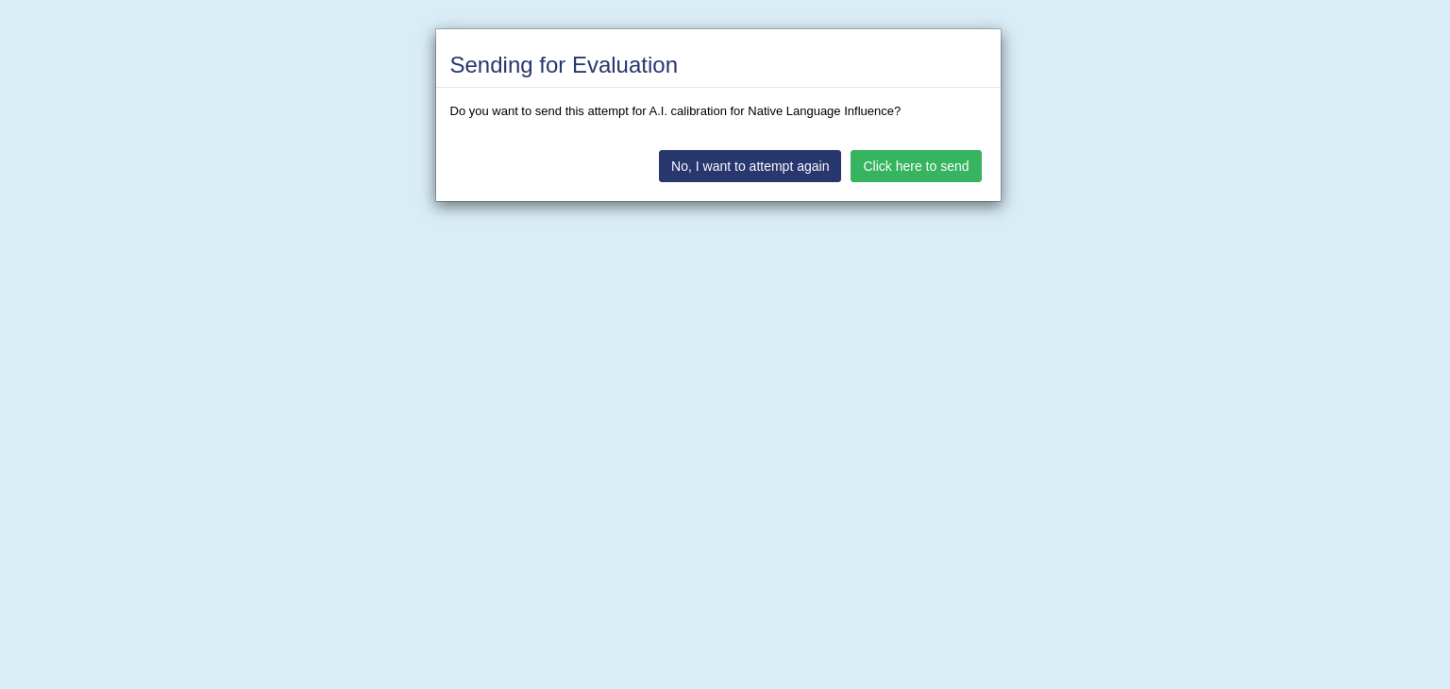
click at [895, 160] on button "Click here to send" at bounding box center [916, 166] width 130 height 32
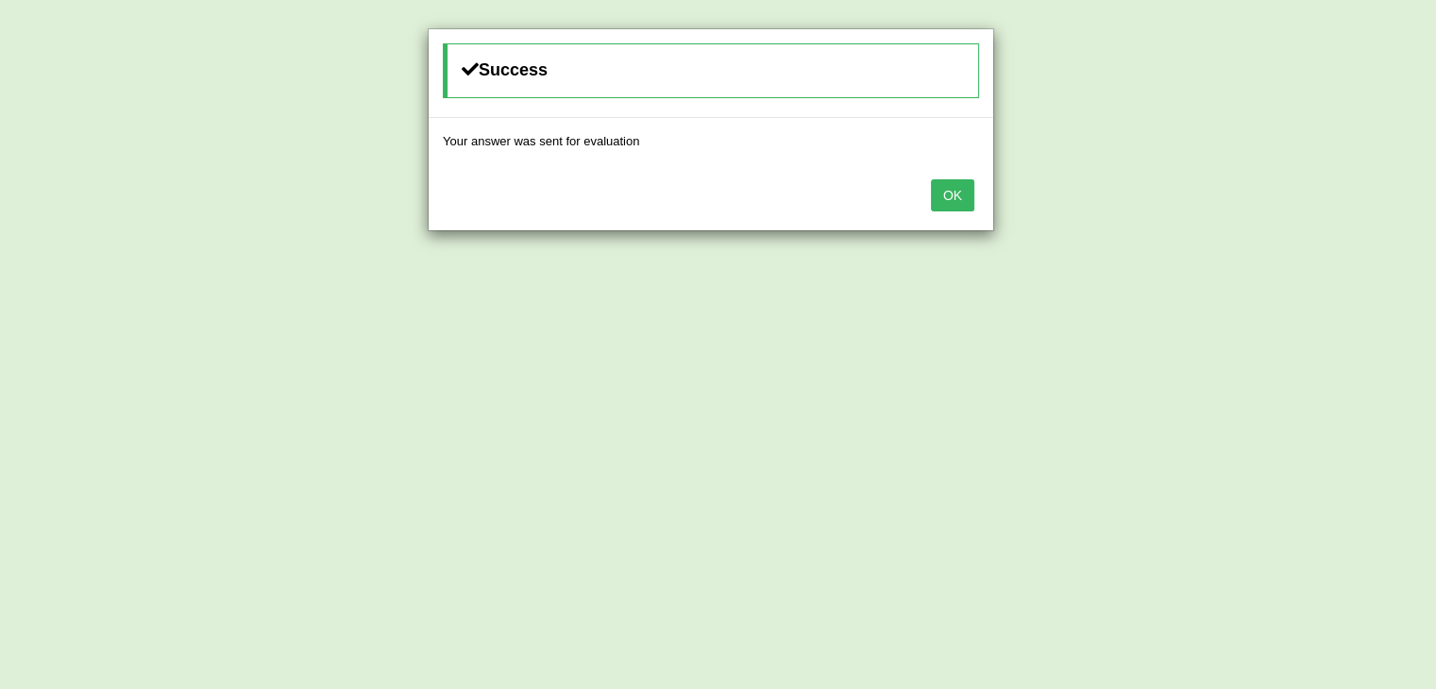
click at [967, 195] on button "OK" at bounding box center [952, 195] width 43 height 32
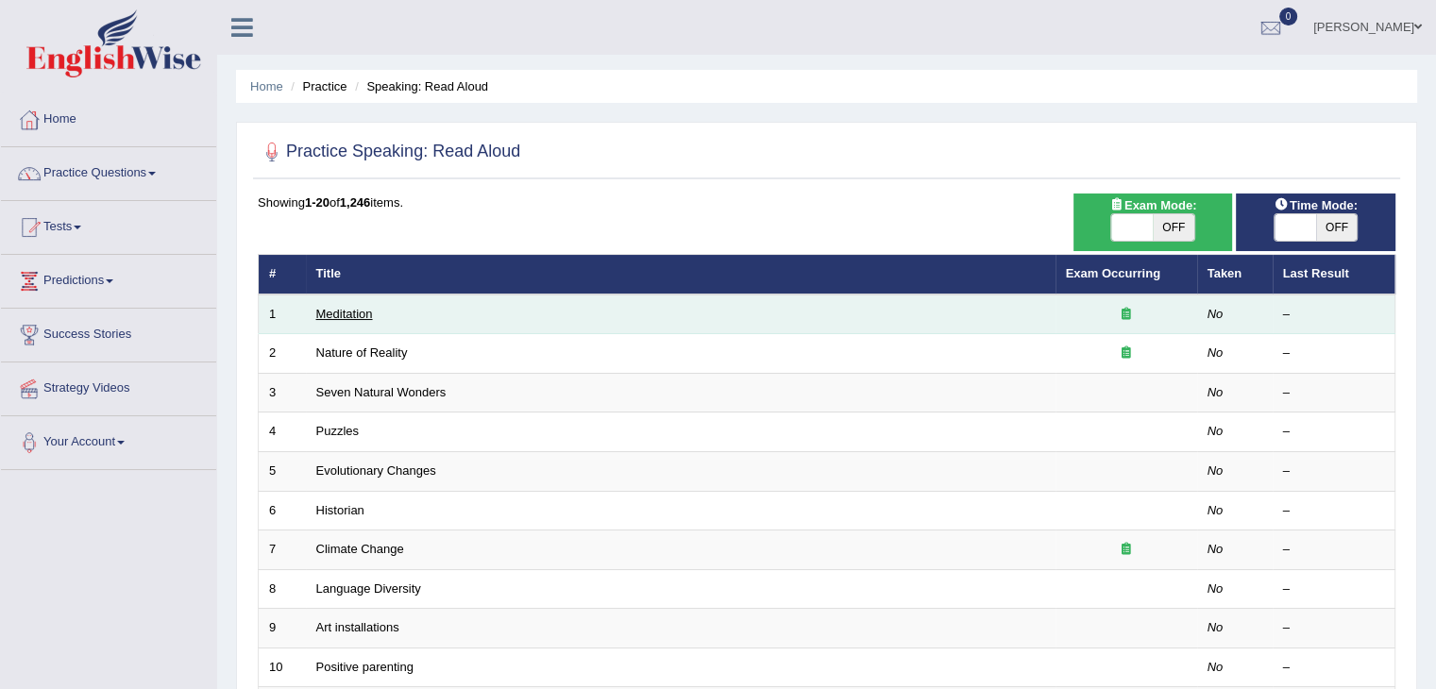
click at [346, 312] on link "Meditation" at bounding box center [344, 314] width 57 height 14
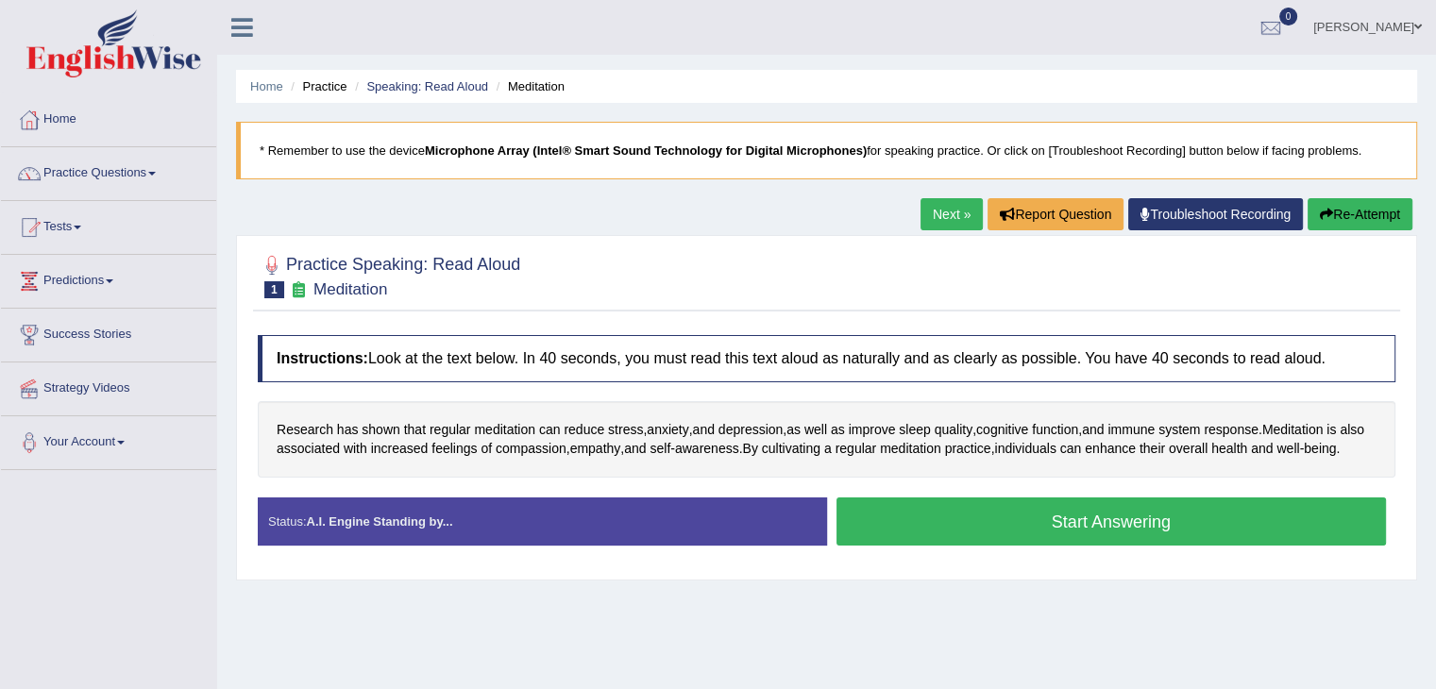
click at [921, 546] on button "Start Answering" at bounding box center [1111, 521] width 550 height 48
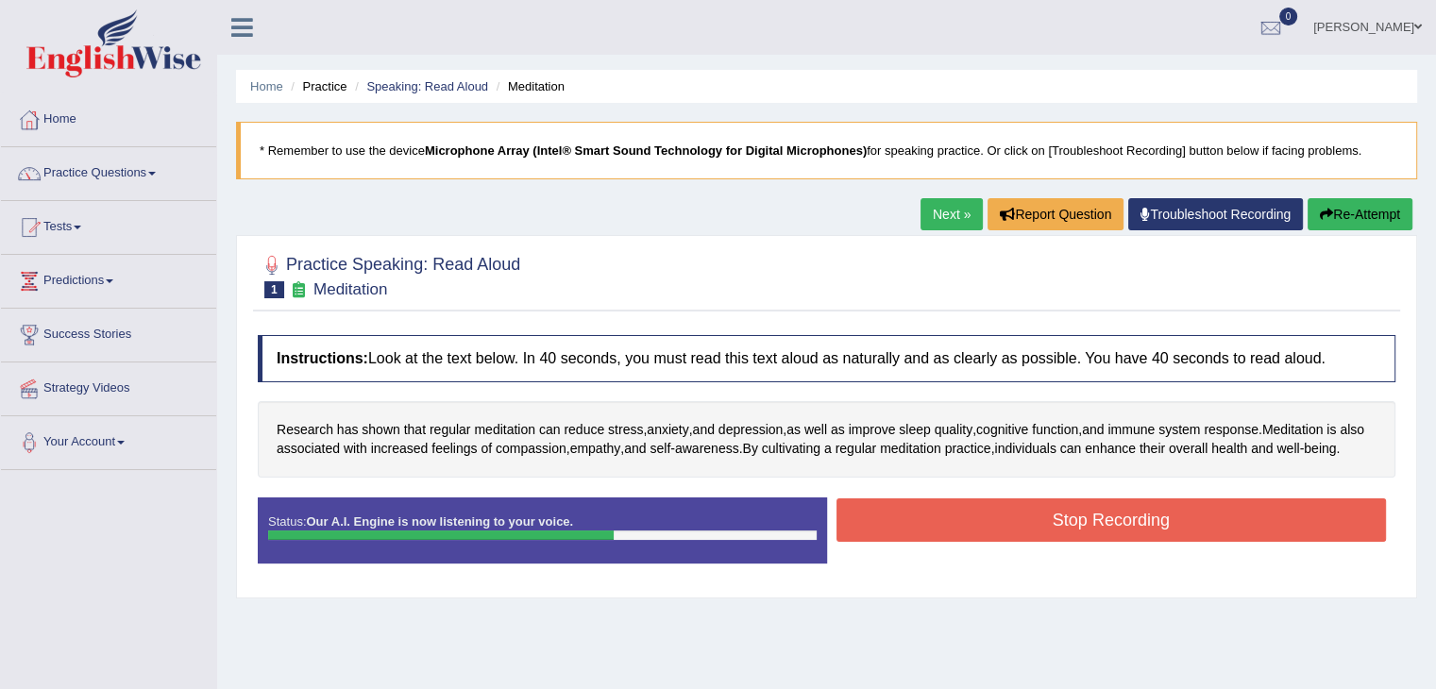
click at [921, 542] on button "Stop Recording" at bounding box center [1111, 519] width 550 height 43
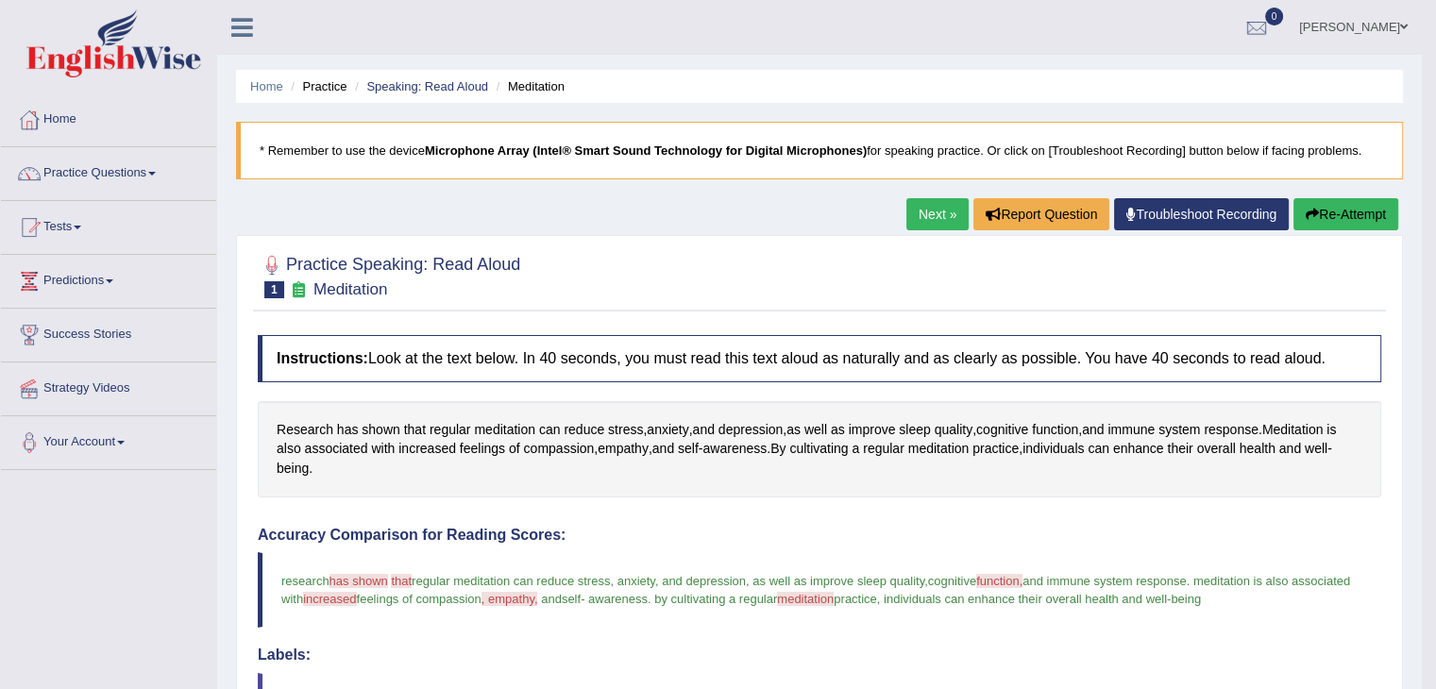
click at [842, 643] on div "Accuracy Comparison for Reading Scores: research has shown that that the regula…" at bounding box center [819, 670] width 1123 height 286
click at [916, 224] on link "Next »" at bounding box center [937, 214] width 62 height 32
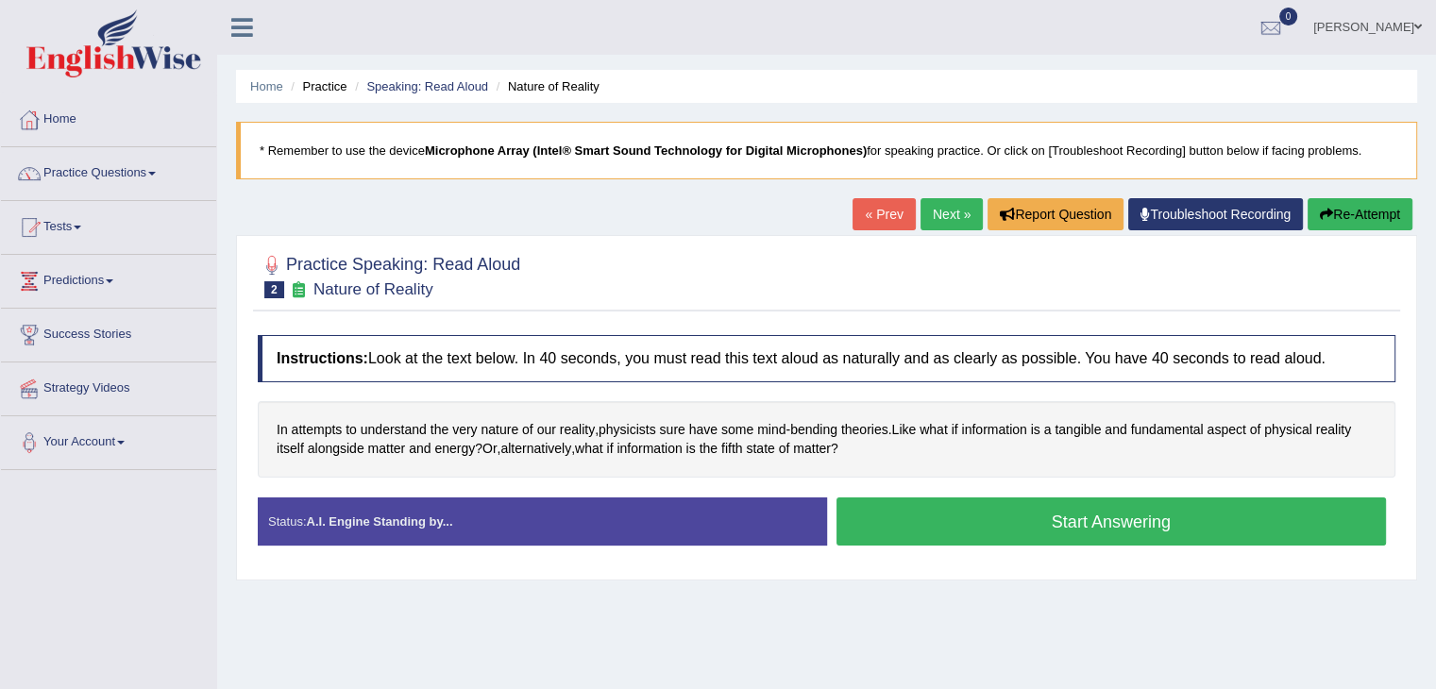
click at [1008, 514] on button "Start Answering" at bounding box center [1111, 521] width 550 height 48
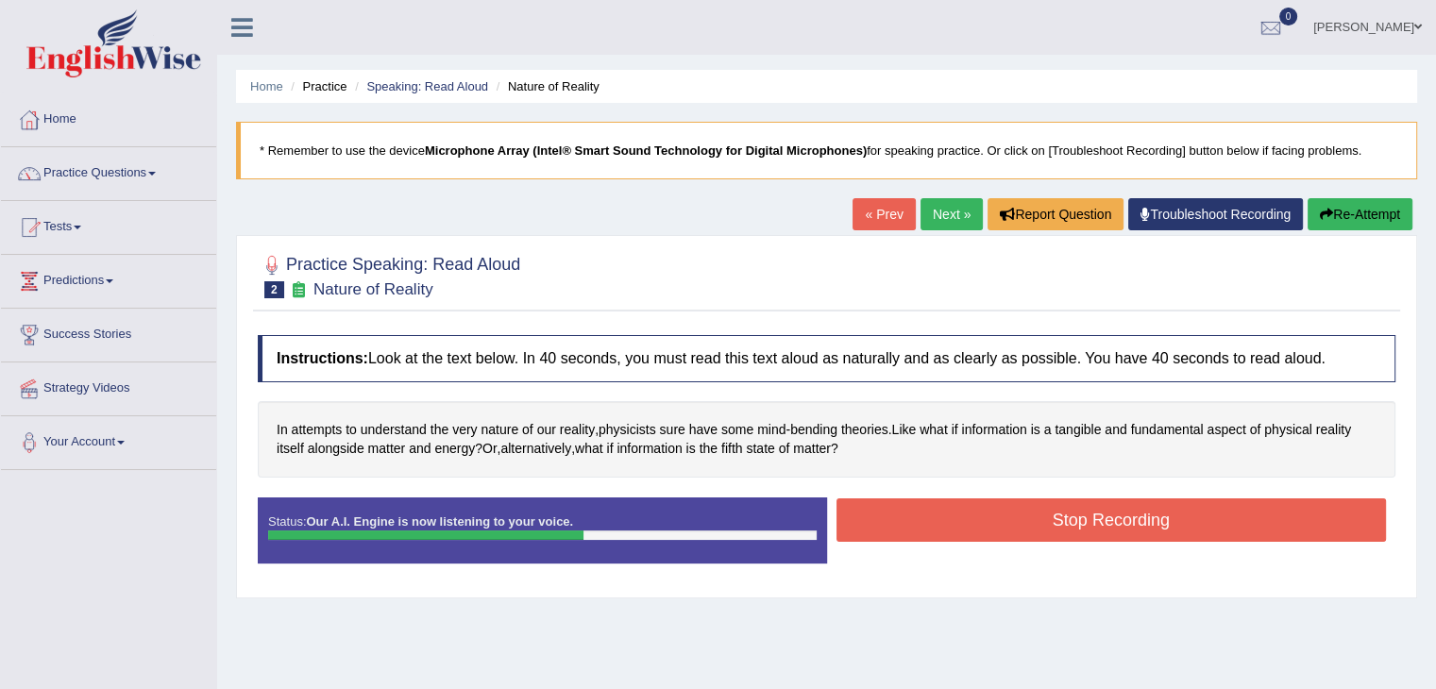
click at [1008, 514] on button "Stop Recording" at bounding box center [1111, 519] width 550 height 43
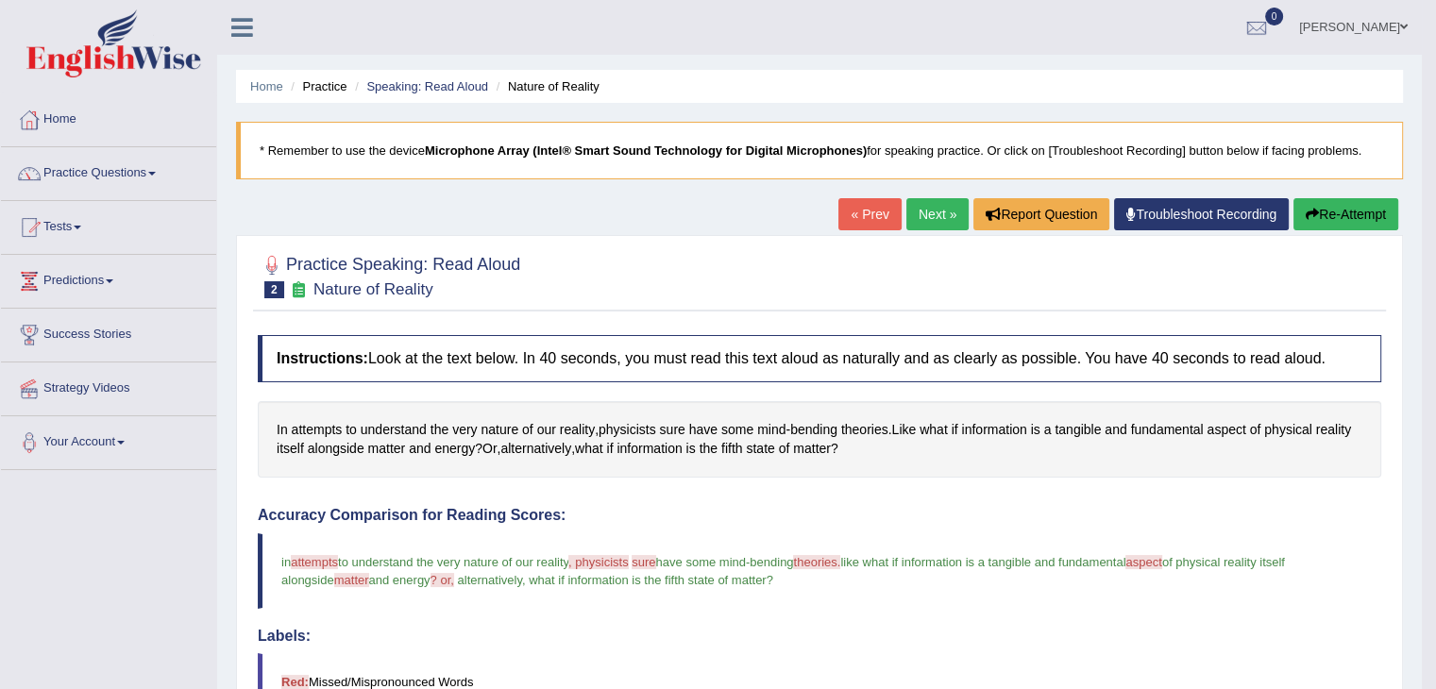
click at [152, 168] on link "Practice Questions" at bounding box center [108, 170] width 215 height 47
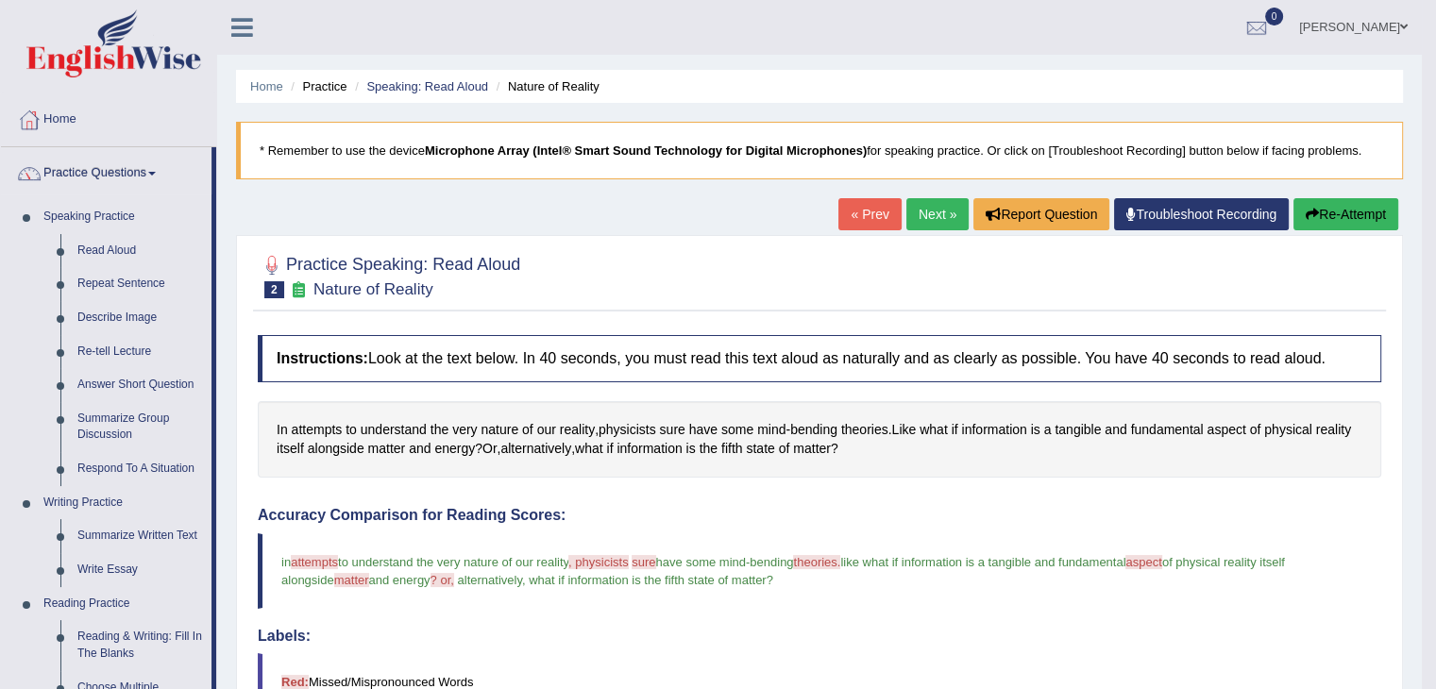
click at [1375, 28] on link "[PERSON_NAME]" at bounding box center [1353, 24] width 137 height 49
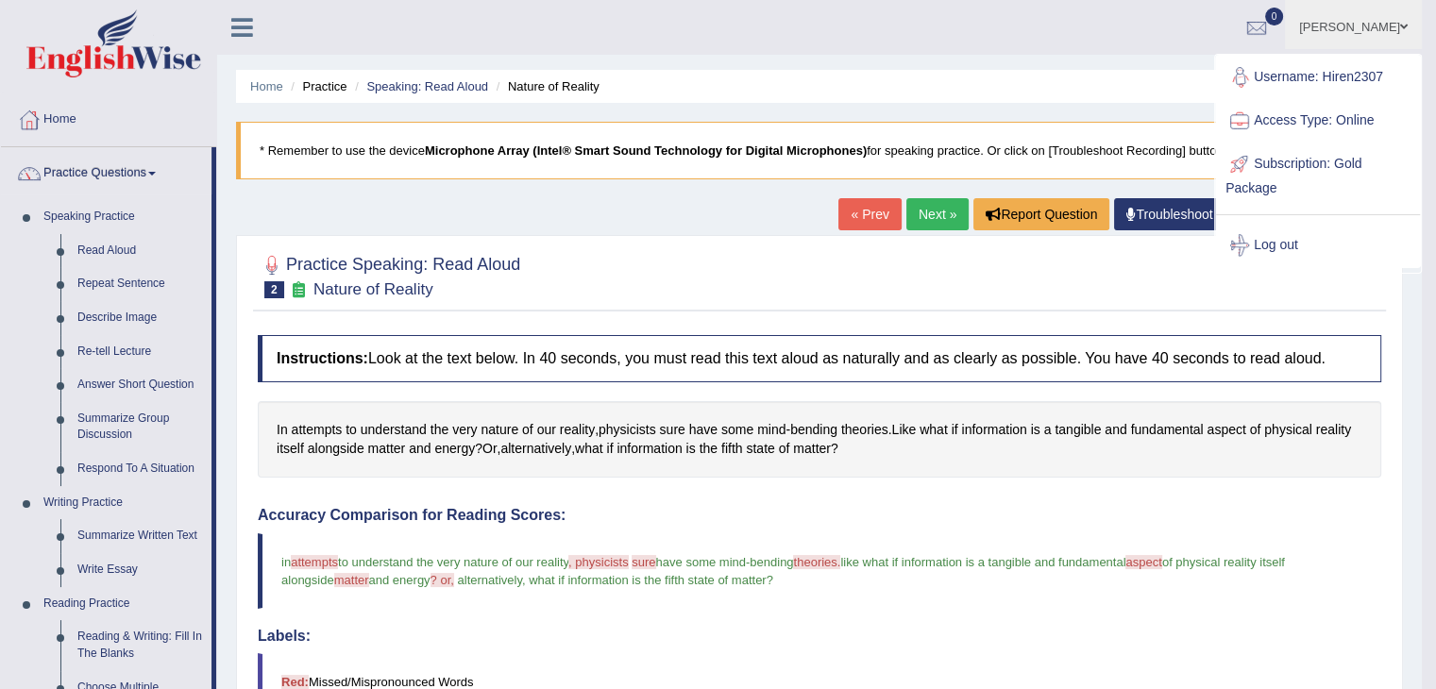
click at [1167, 77] on ul "Home Practice Speaking: Read Aloud Nature of Reality" at bounding box center [819, 86] width 1167 height 33
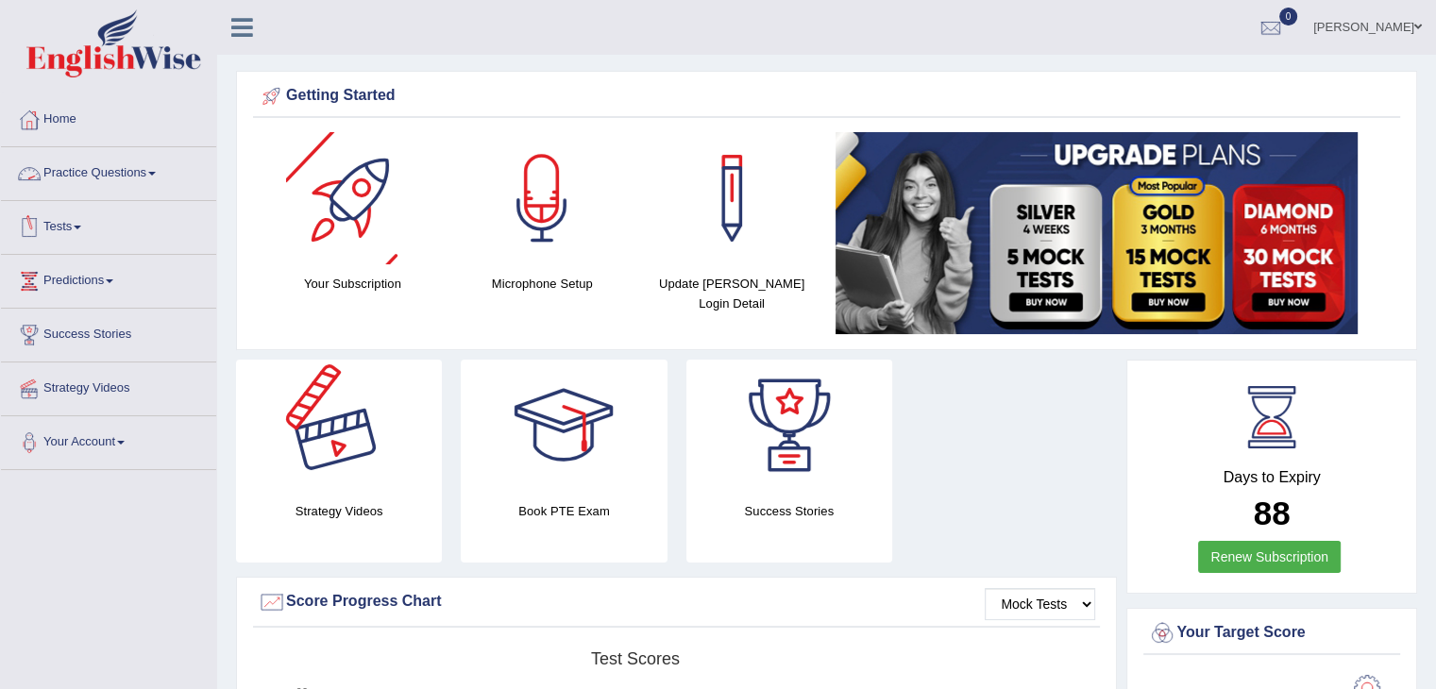
click at [314, 408] on div at bounding box center [339, 426] width 132 height 132
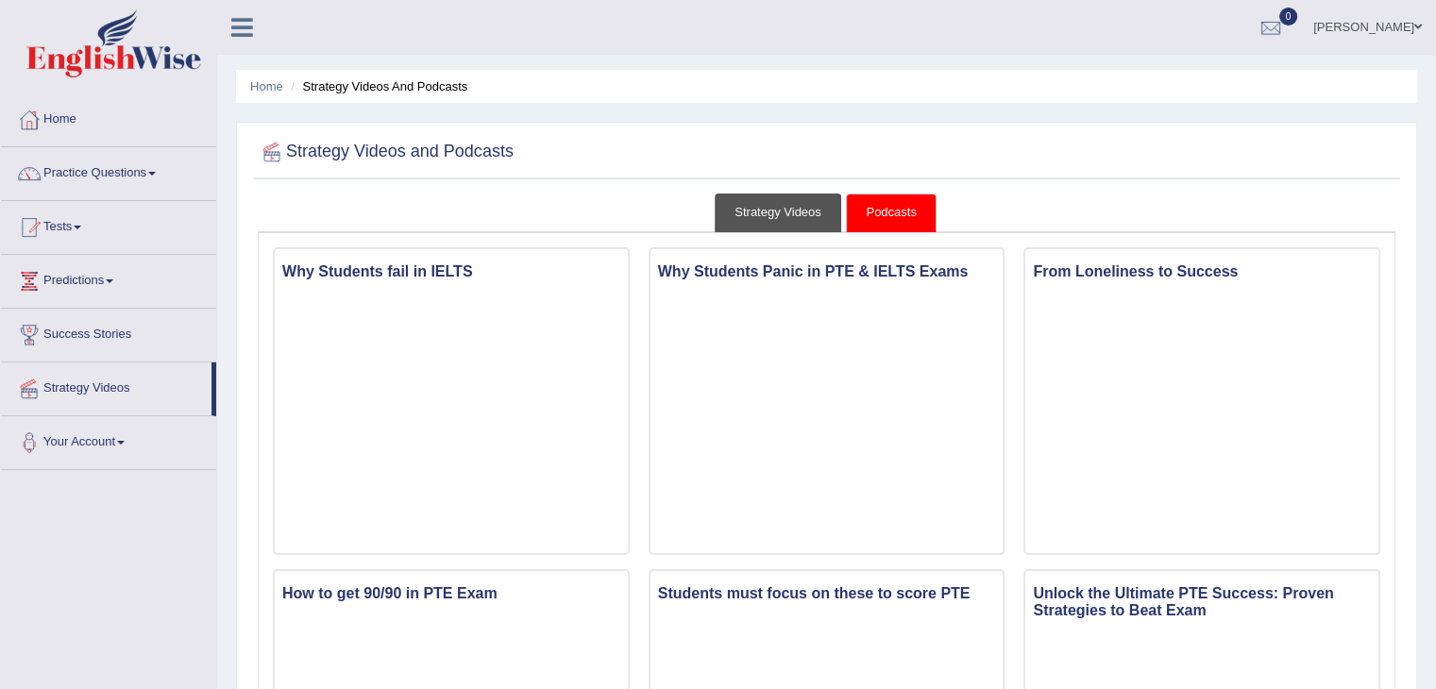
click at [785, 209] on link "Strategy Videos" at bounding box center [778, 213] width 126 height 39
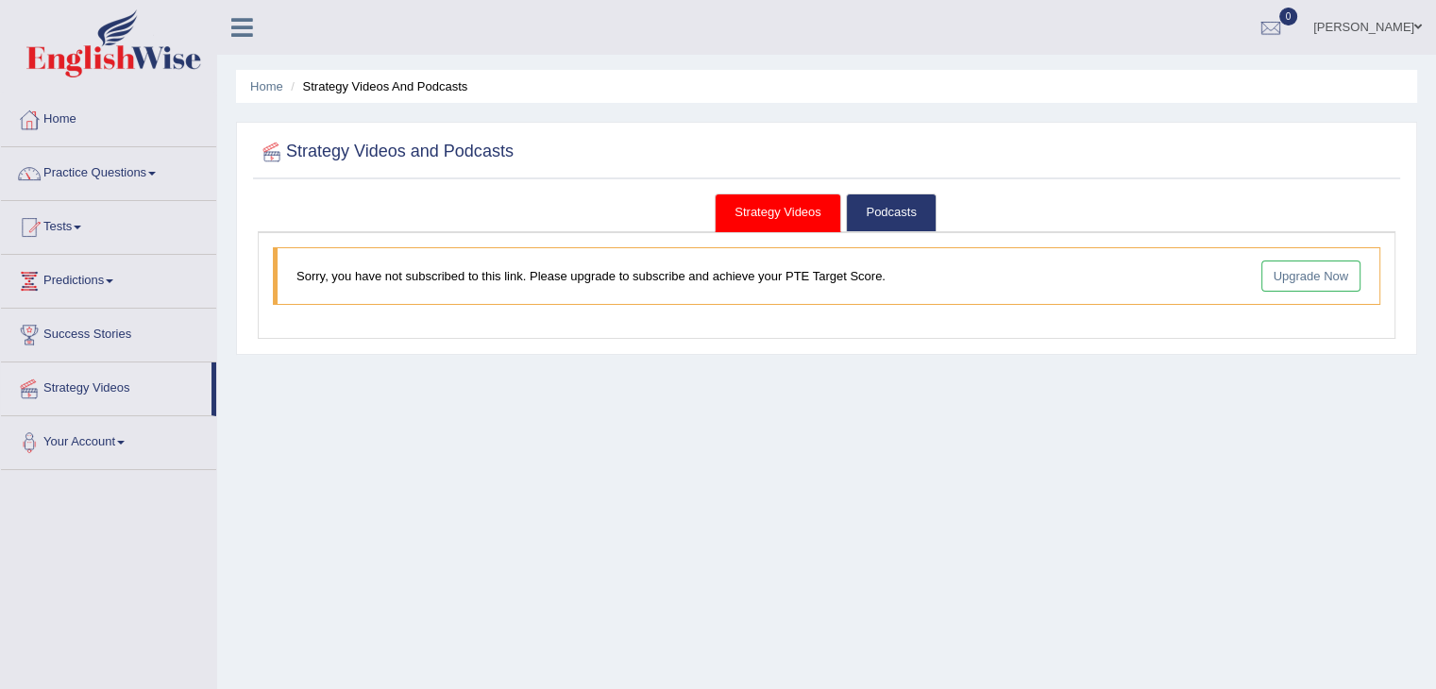
click at [1307, 277] on link "Upgrade Now" at bounding box center [1311, 276] width 100 height 31
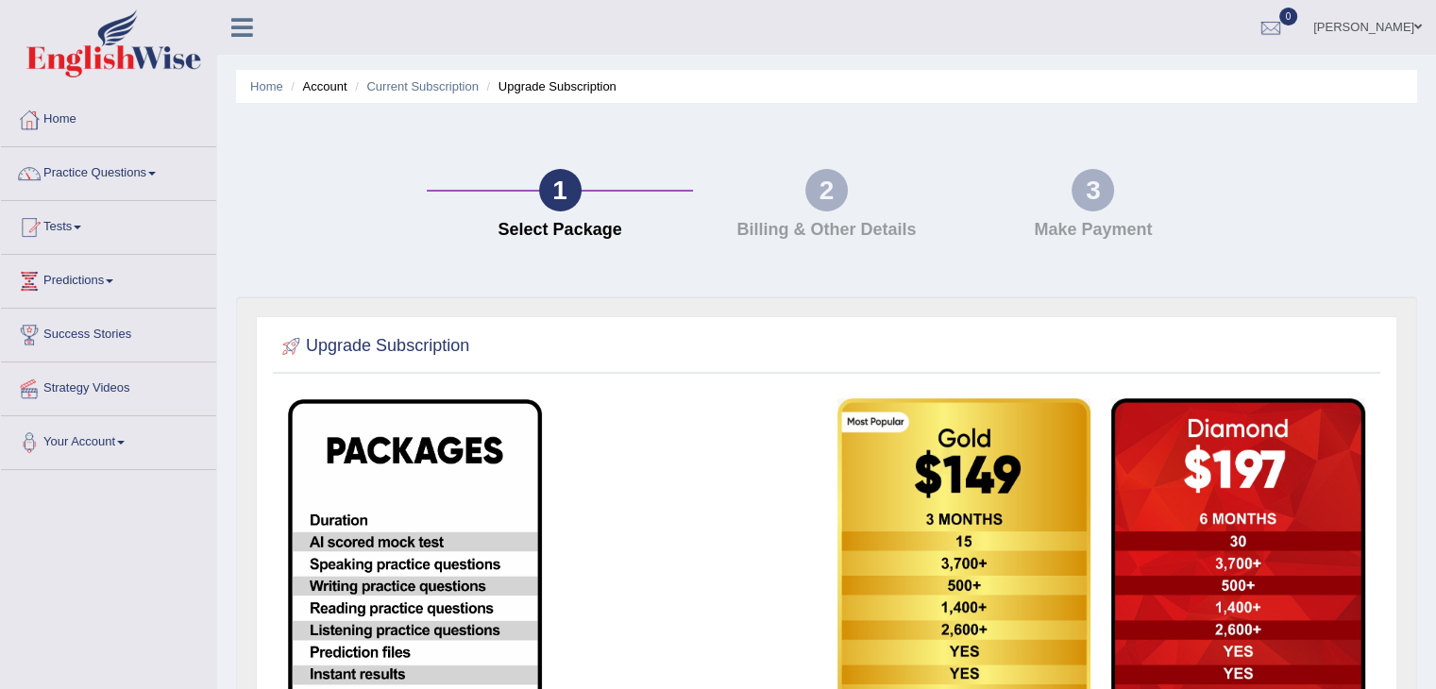
click at [1289, 312] on div "Upgrade Subscription" at bounding box center [826, 673] width 1181 height 754
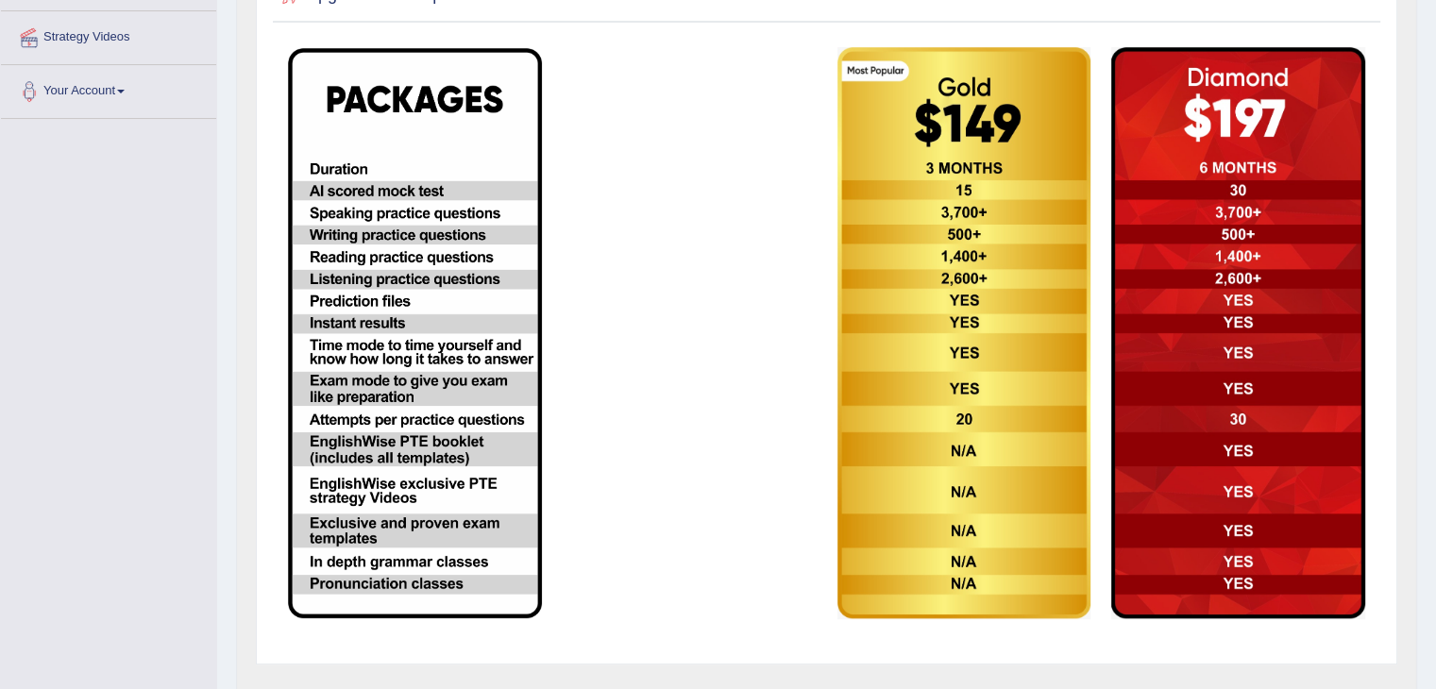
scroll to position [313, 0]
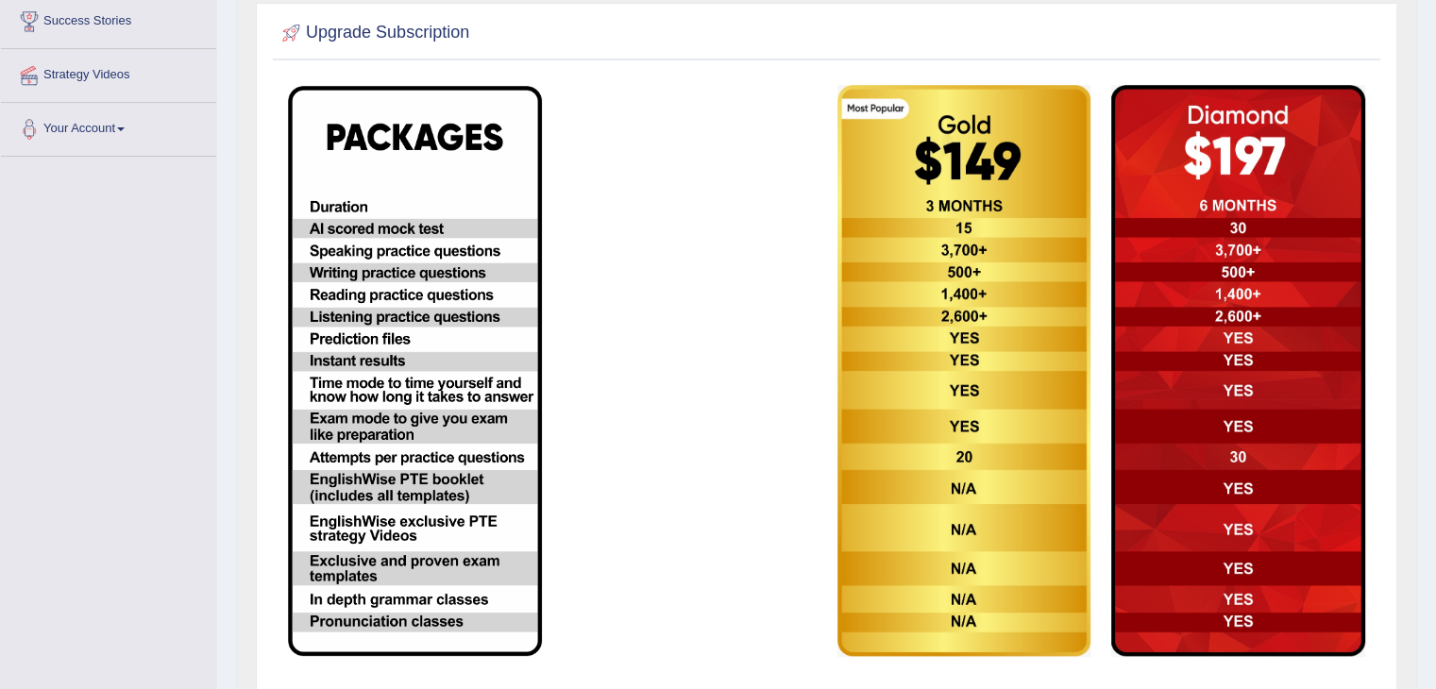
click at [982, 257] on img at bounding box center [964, 371] width 254 height 572
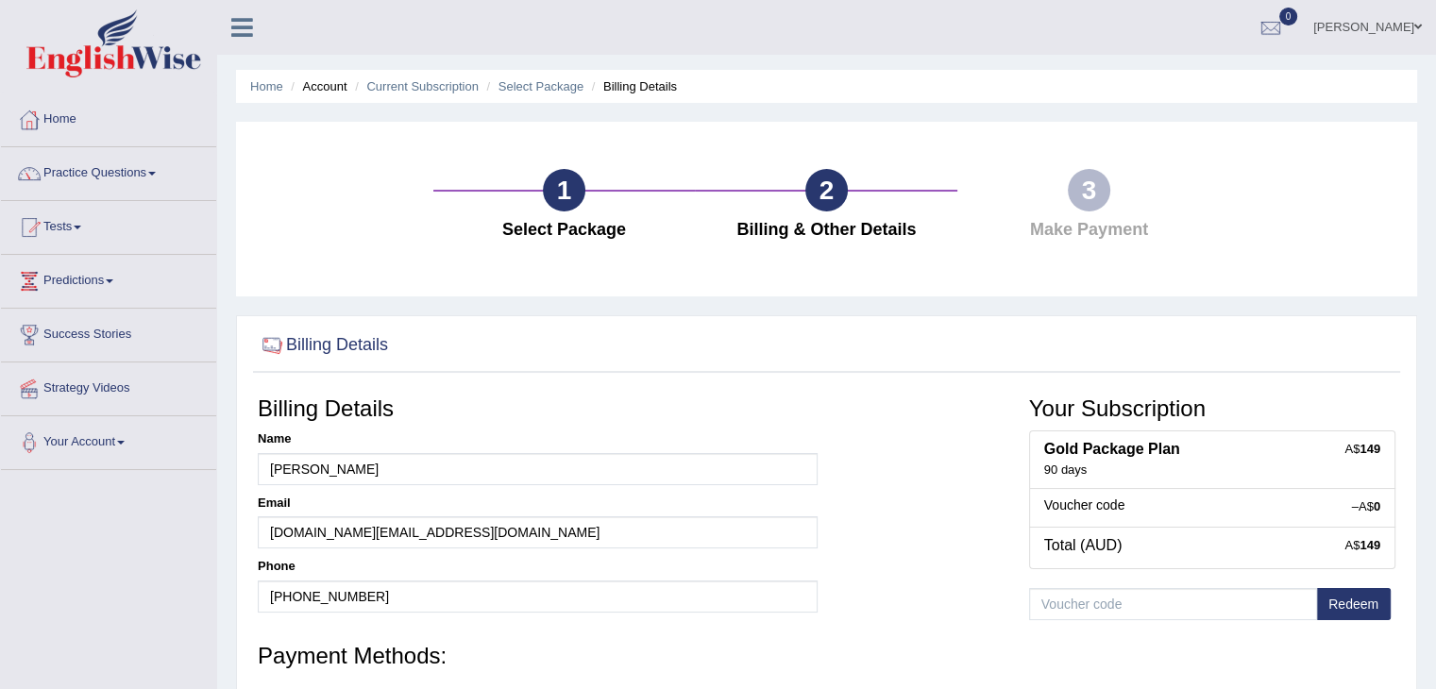
click at [879, 353] on div at bounding box center [827, 346] width 1138 height 39
click at [72, 133] on link "Home" at bounding box center [108, 116] width 215 height 47
